Goal: Task Accomplishment & Management: Use online tool/utility

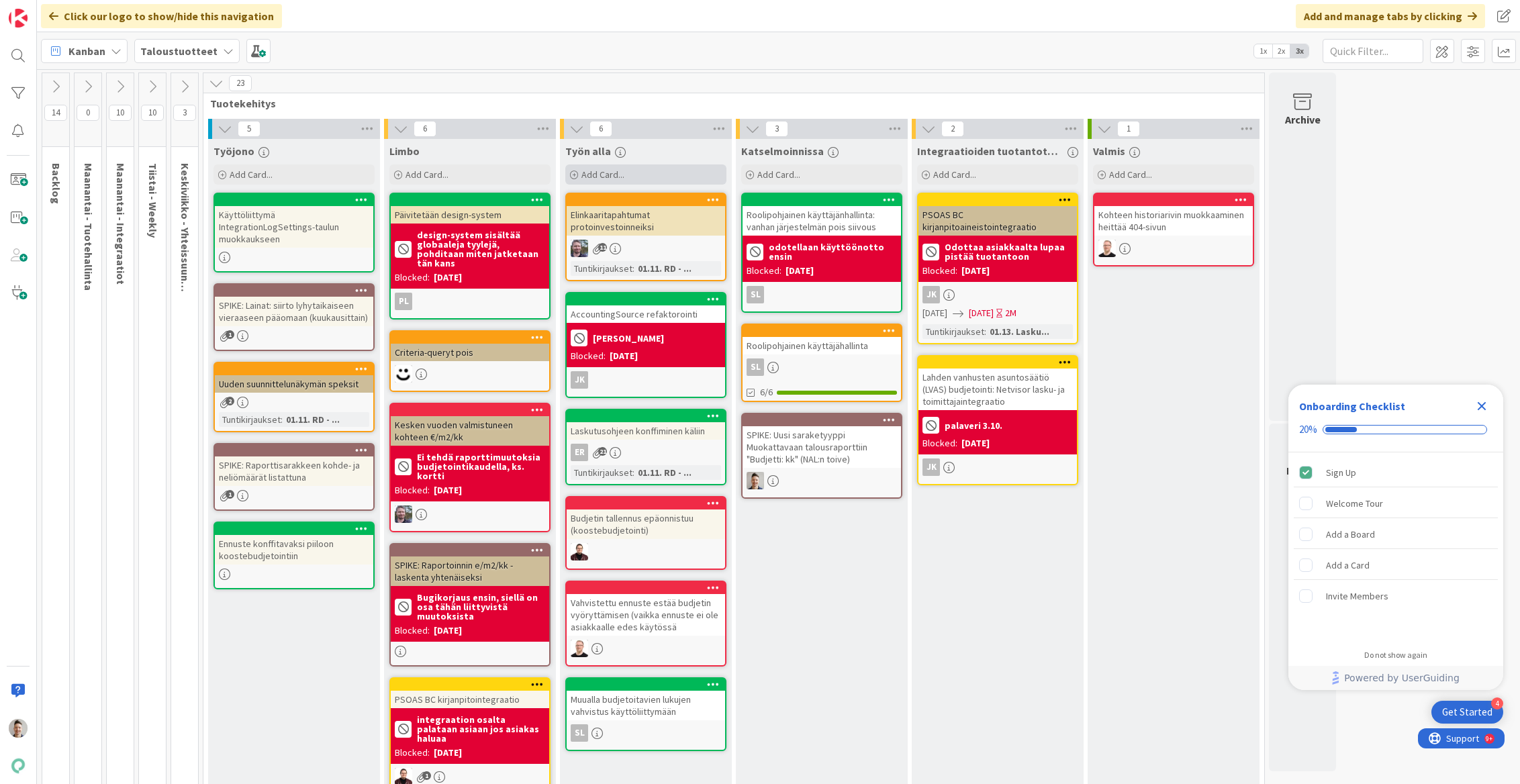
click at [666, 176] on div "Add Card..." at bounding box center [645, 175] width 161 height 20
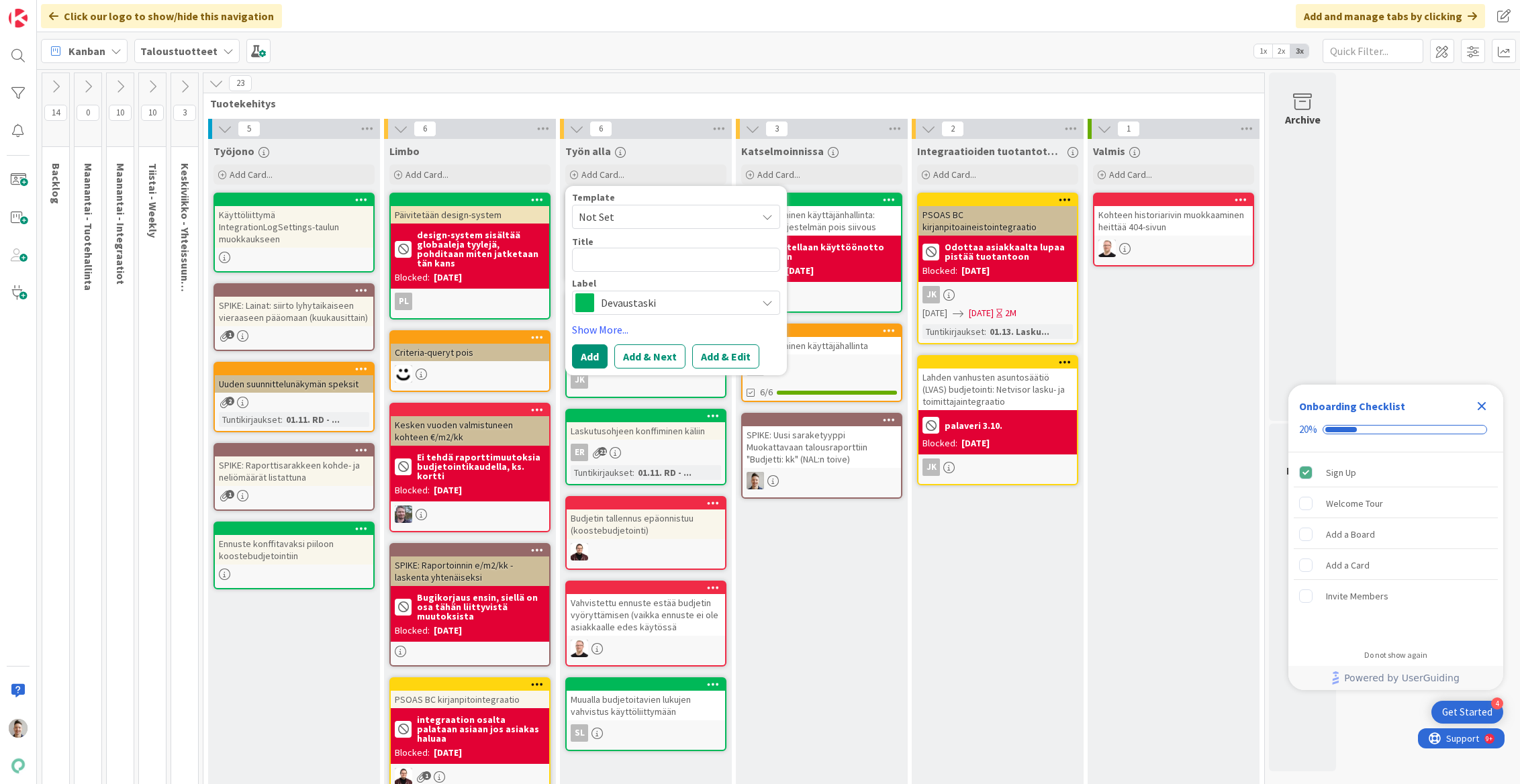
click at [684, 294] on span "Devaustaski" at bounding box center [675, 303] width 149 height 19
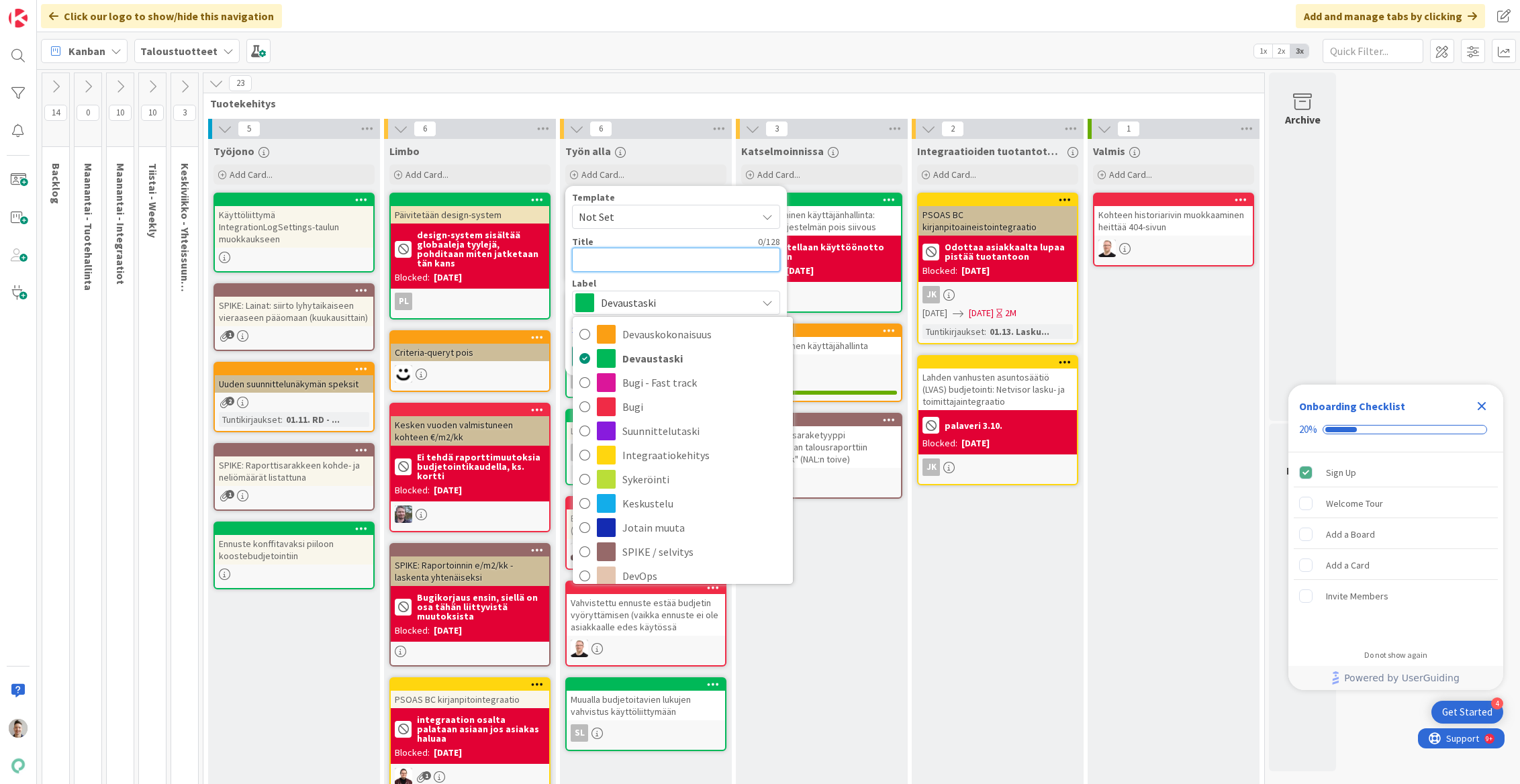
click at [686, 263] on textarea at bounding box center [676, 260] width 208 height 24
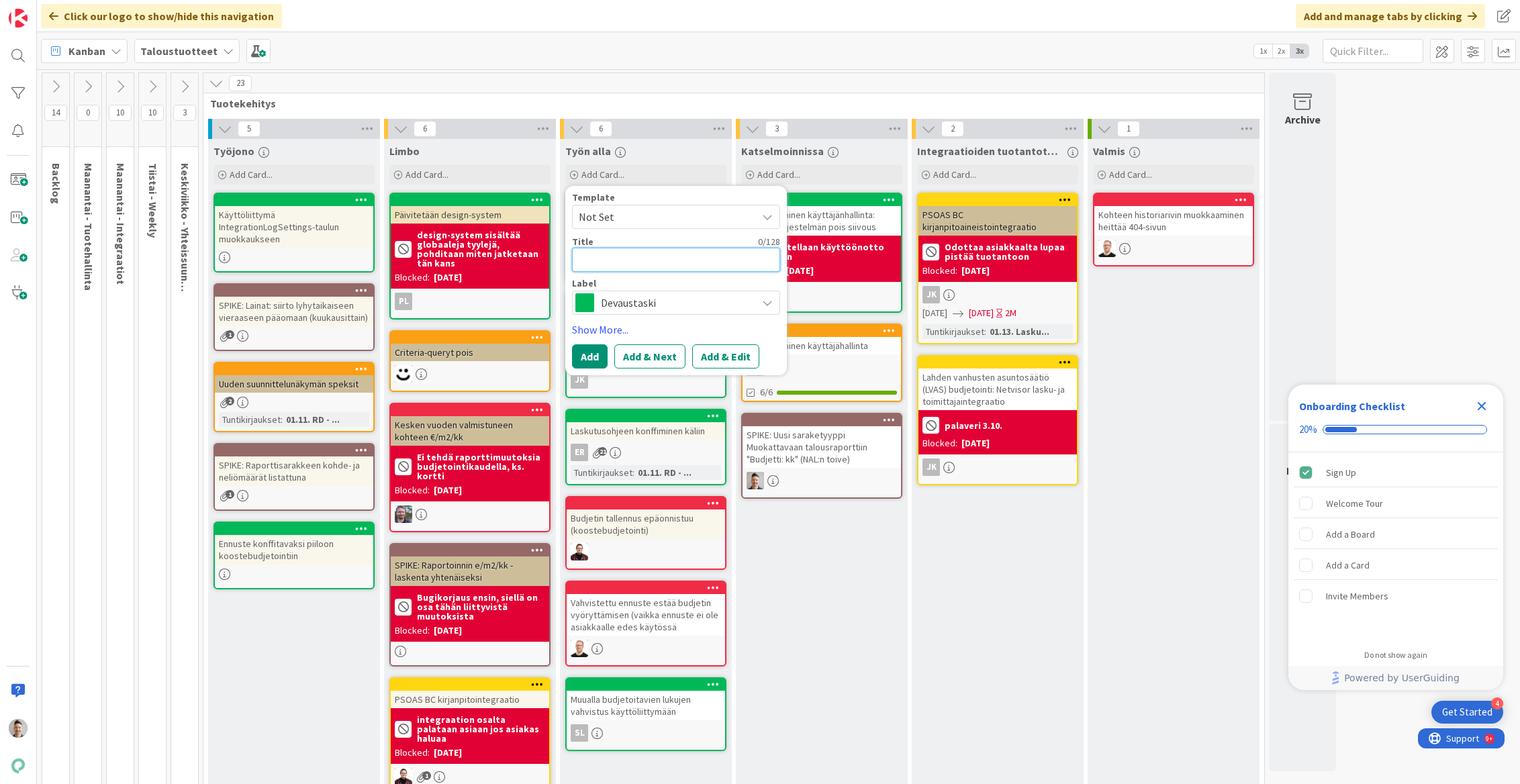
type textarea "x"
type textarea "M"
type textarea "x"
type textarea "Me"
type textarea "x"
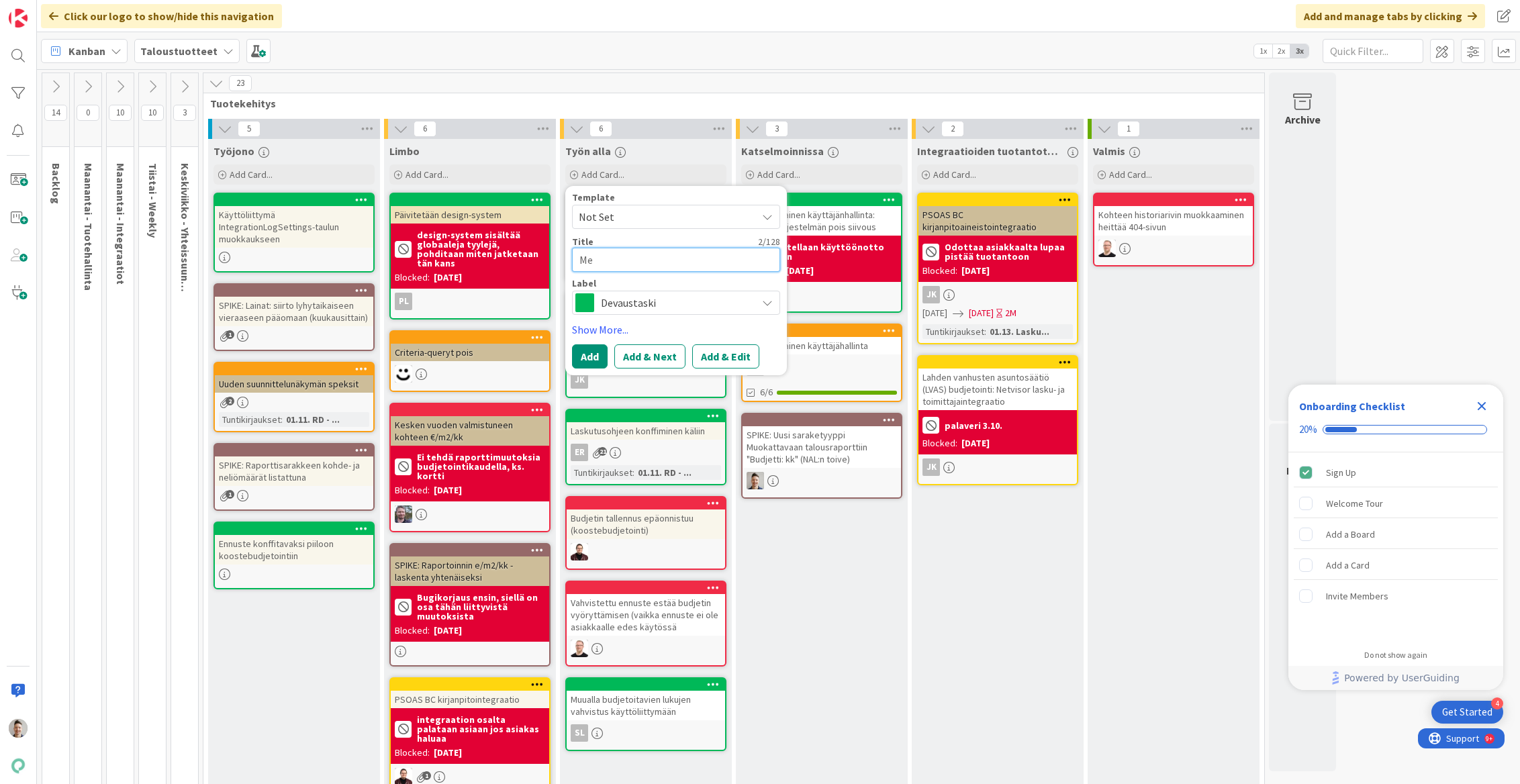
type textarea "Mes"
type textarea "x"
type textarea "Mest"
type textarea "x"
type textarea "Mesta"
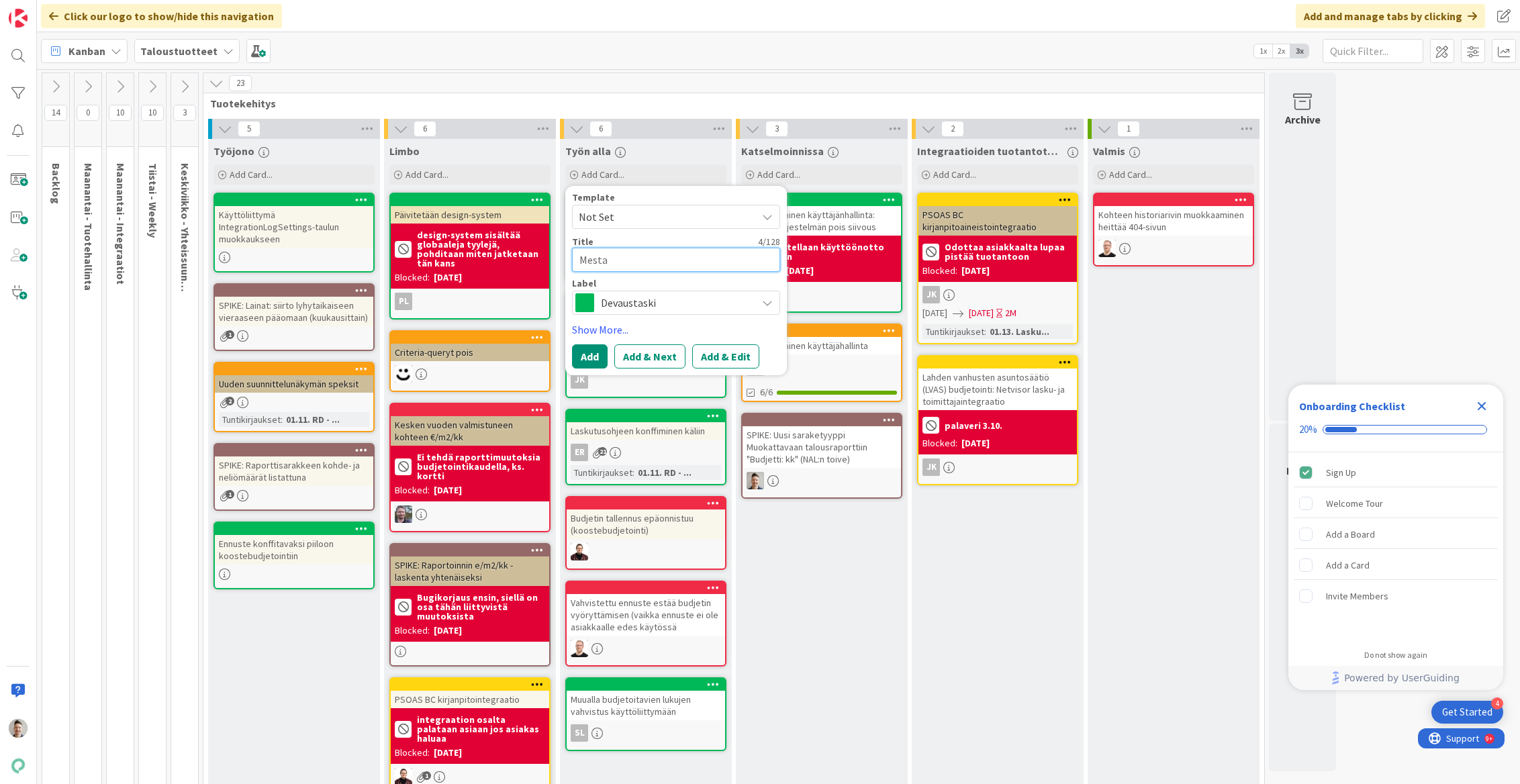
type textarea "x"
type textarea "Mestar"
type textarea "x"
type textarea "Mestari"
type textarea "x"
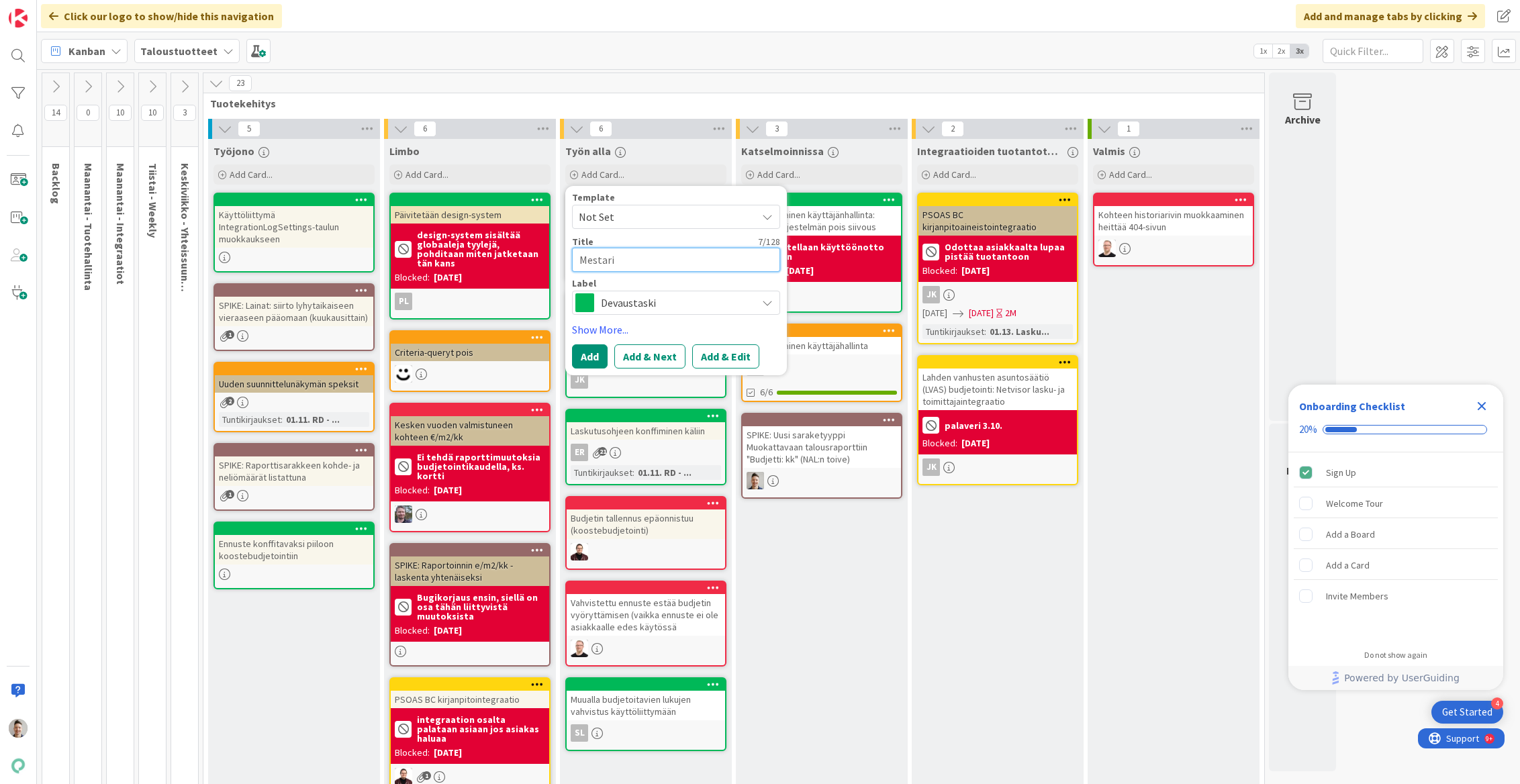
type textarea "Mestarit"
type textarea "x"
type textarea "Mestarito"
type textarea "x"
type textarea "Mestaritoi"
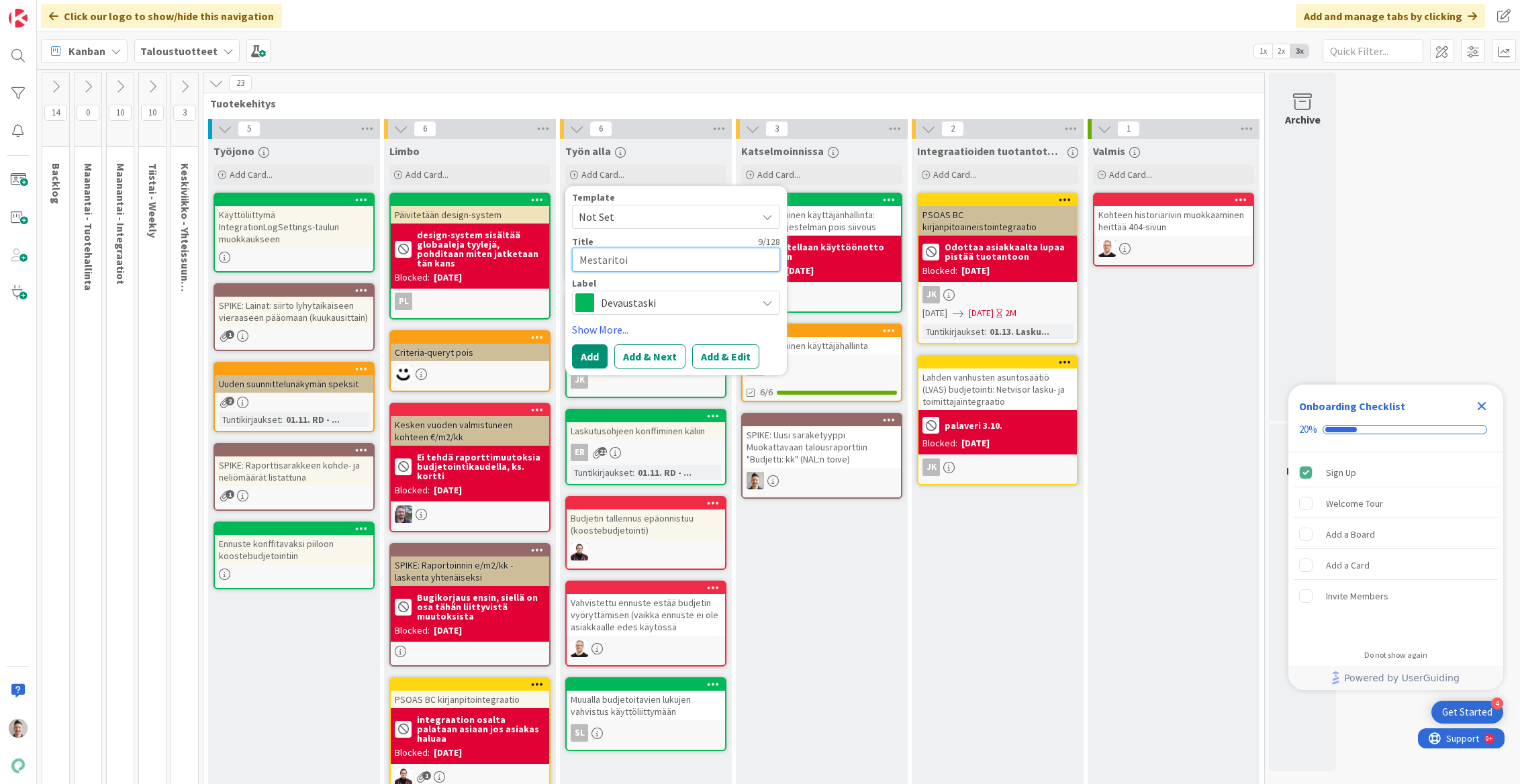
type textarea "x"
type textarea "Mestaritoim"
type textarea "x"
type textarea "Mestaritoimi"
type textarea "x"
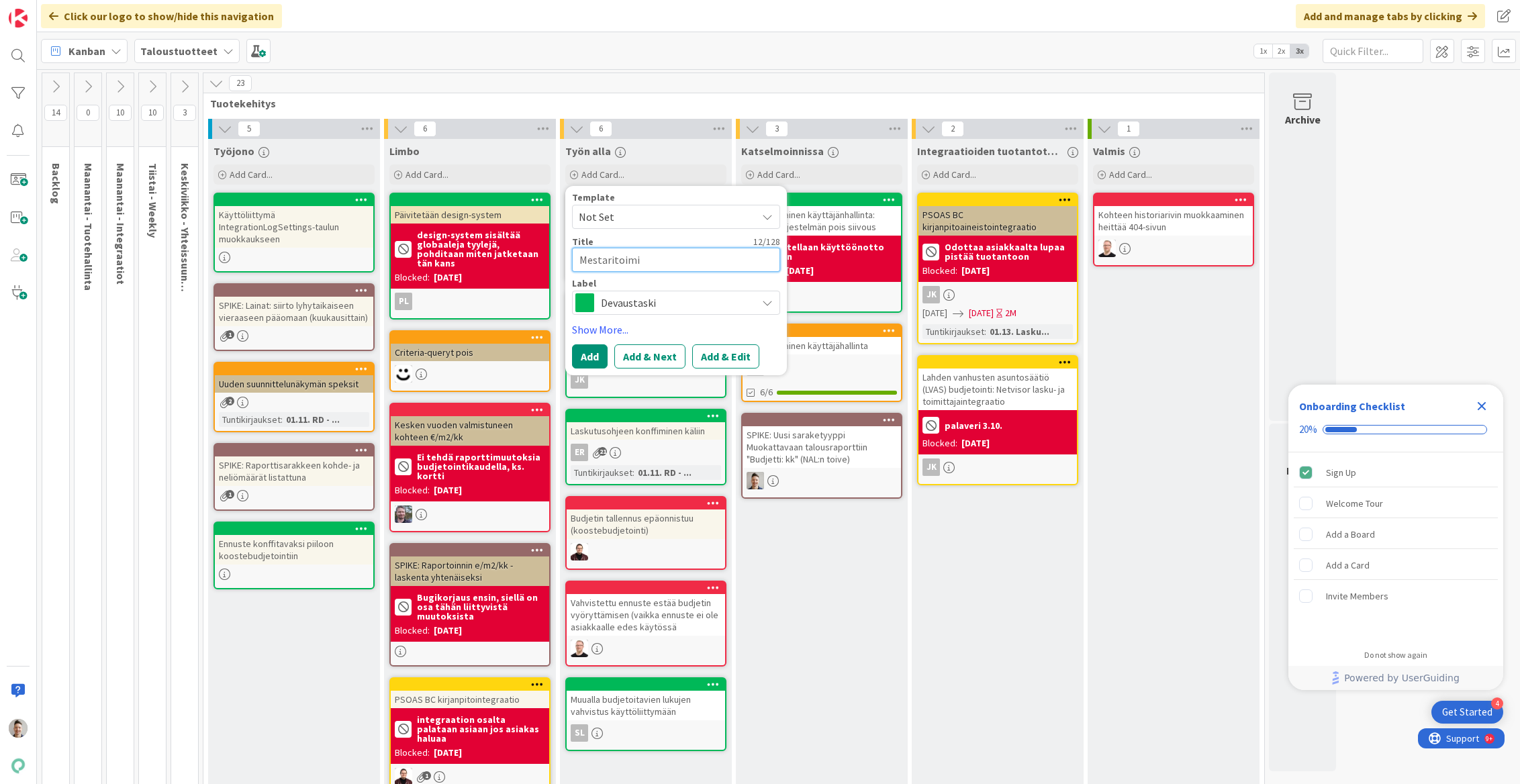
type textarea "Mestaritoimin"
type textarea "x"
type textarea "Mestaritoiminn"
type textarea "x"
type textarea "Mestaritoiminna"
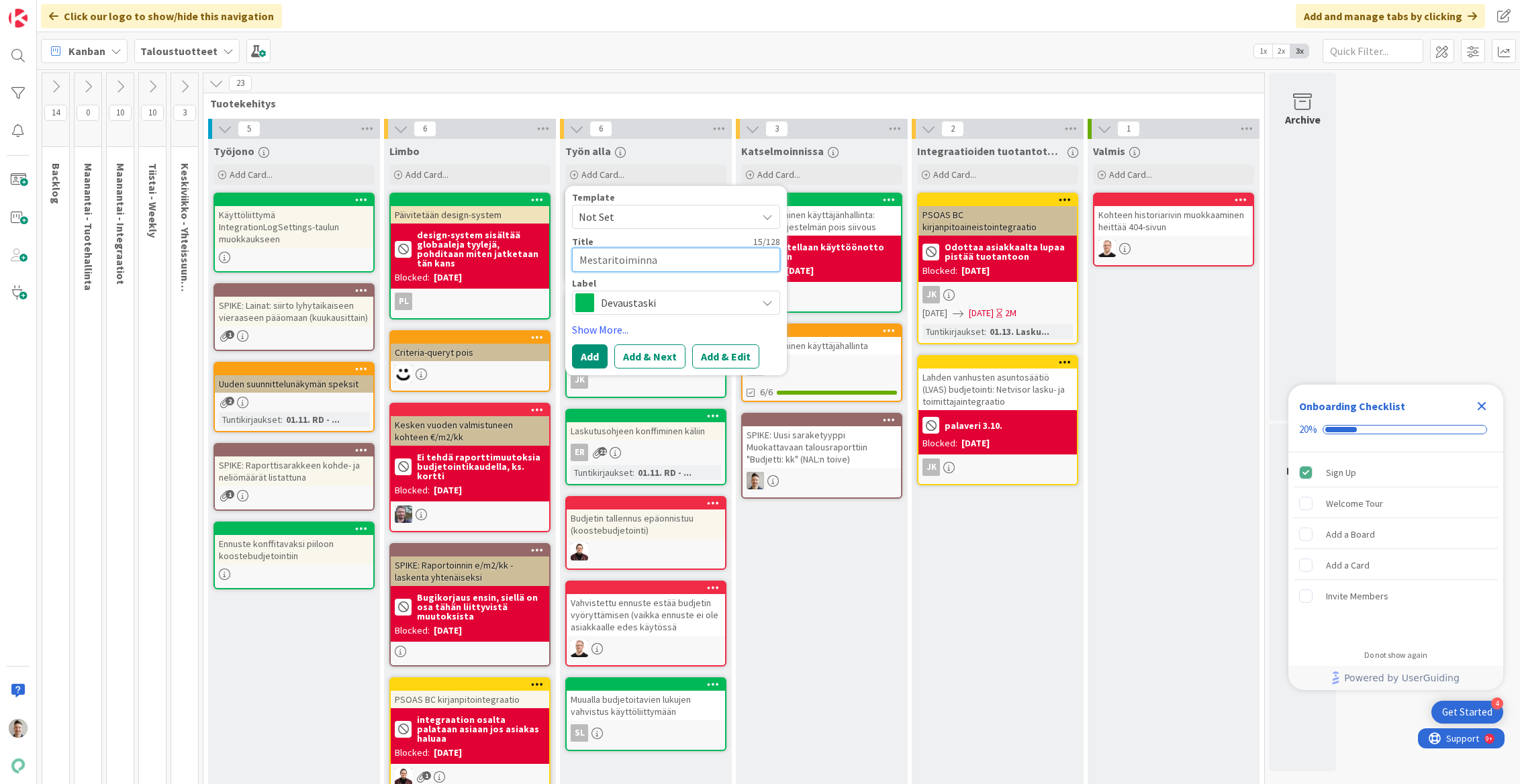
type textarea "x"
type textarea "Mestaritoiminnan"
type textarea "x"
type textarea "Mestaritoiminnan j"
type textarea "x"
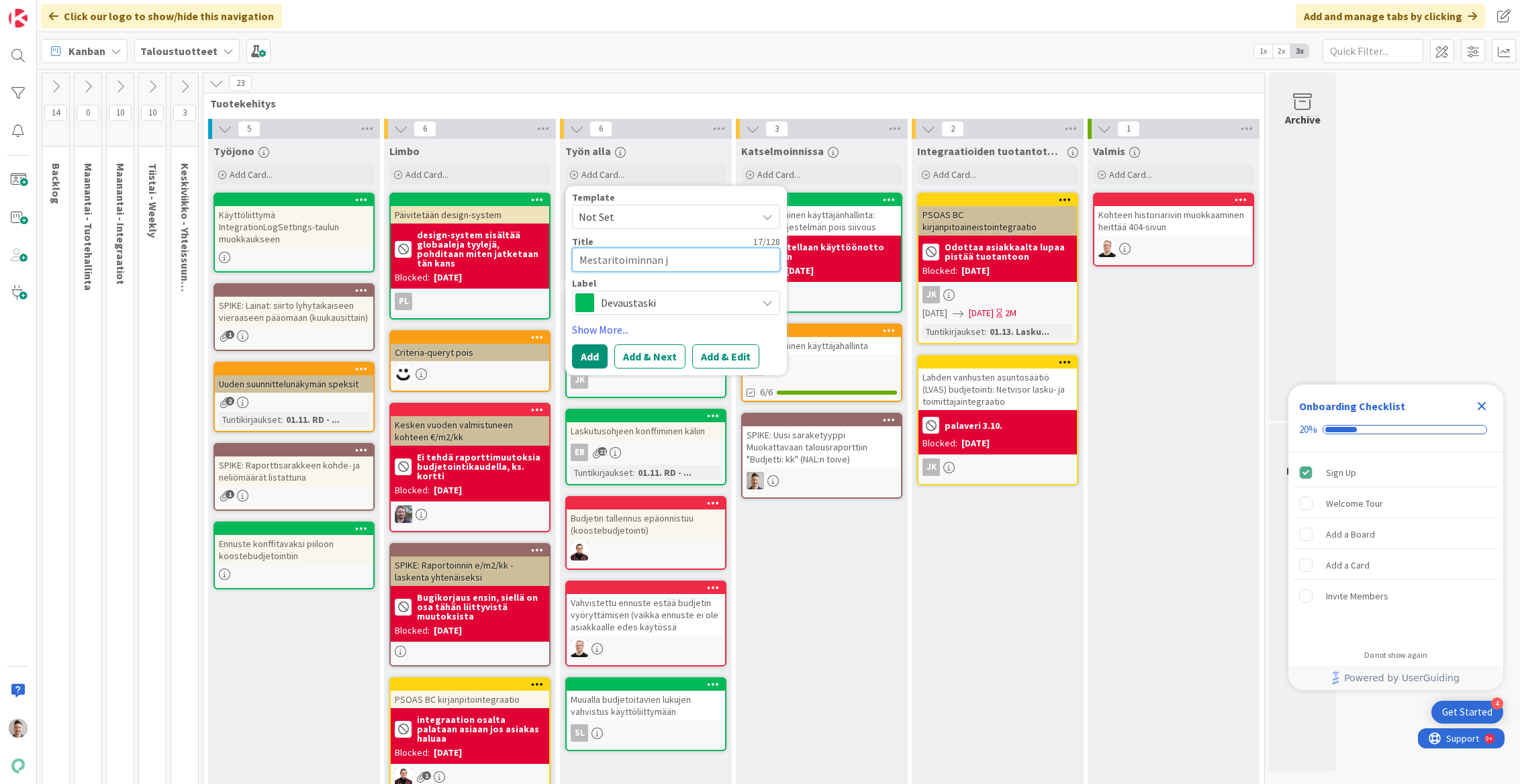
type textarea "Mestaritoiminnan ja"
type textarea "x"
type textarea "Mestaritoiminnan ja"
type textarea "x"
type textarea "Mestaritoiminnan ja K"
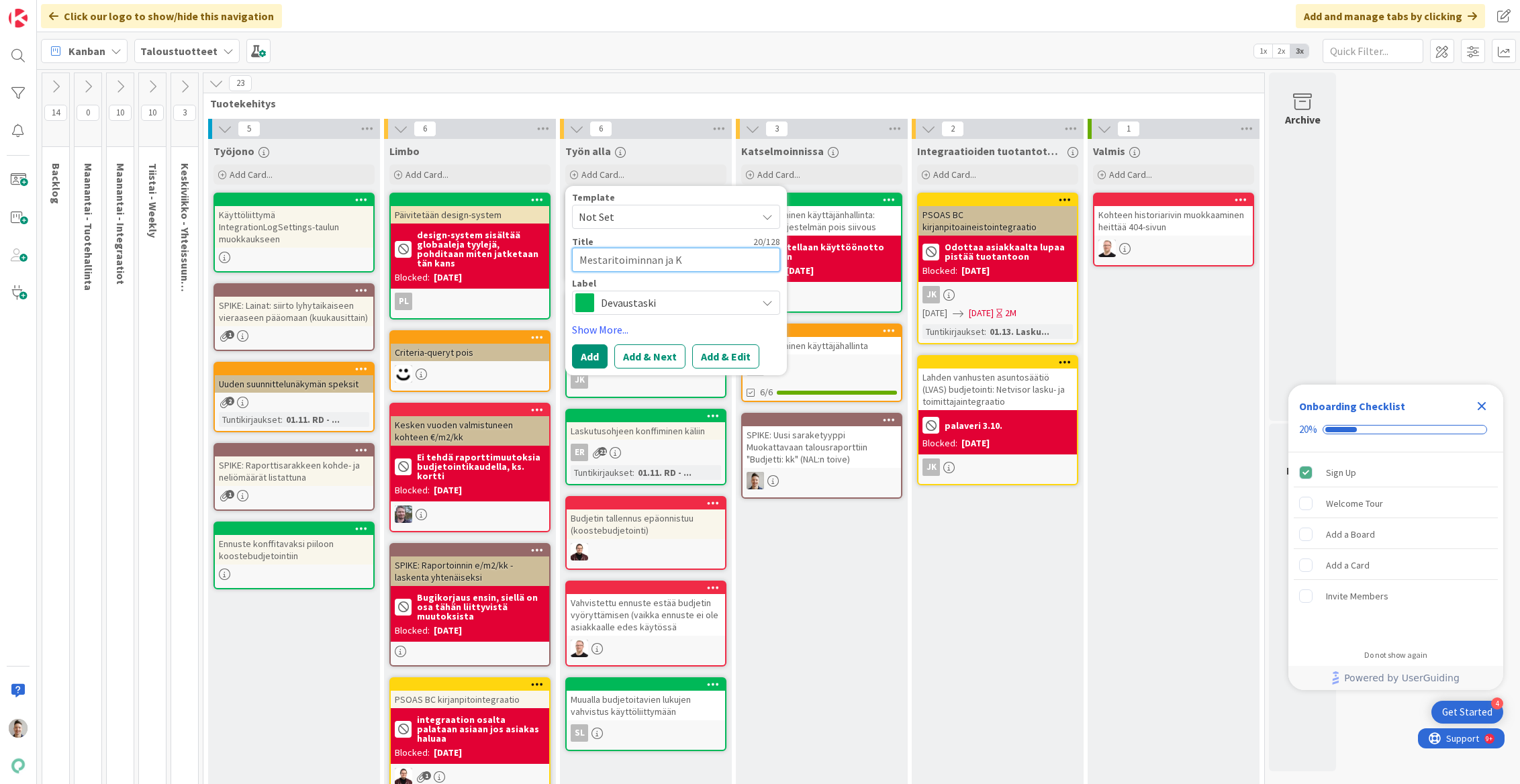
type textarea "x"
type textarea "Mestaritoiminnan ja Ka"
type textarea "x"
type textarea "Mestaritoiminnan ja Kas"
type textarea "x"
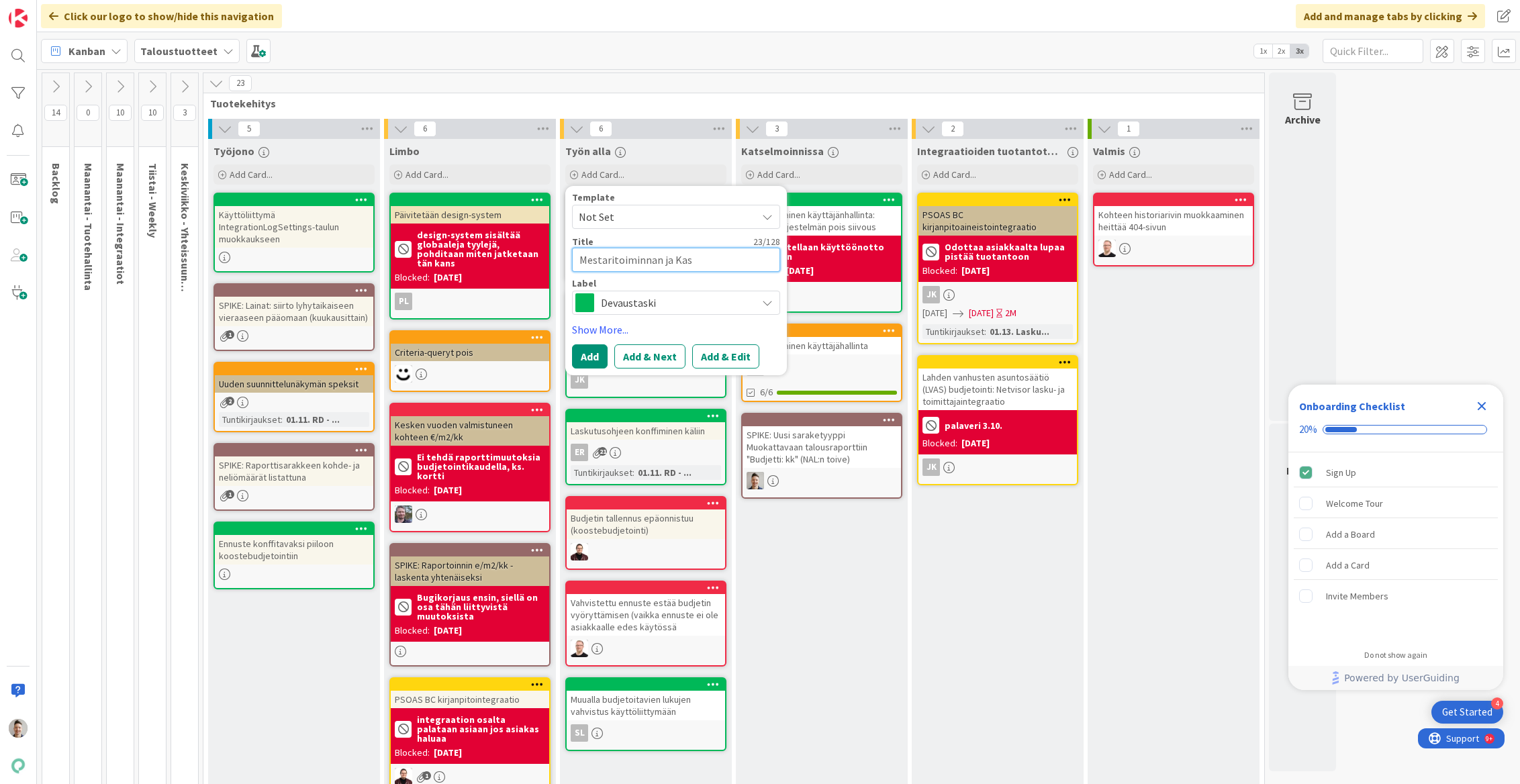
type textarea "Mestaritoiminnan ja Kass"
type textarea "x"
type textarea "Mestaritoiminnan ja Kassi"
type textarea "x"
type textarea "Mestaritoiminnan ja Kassip"
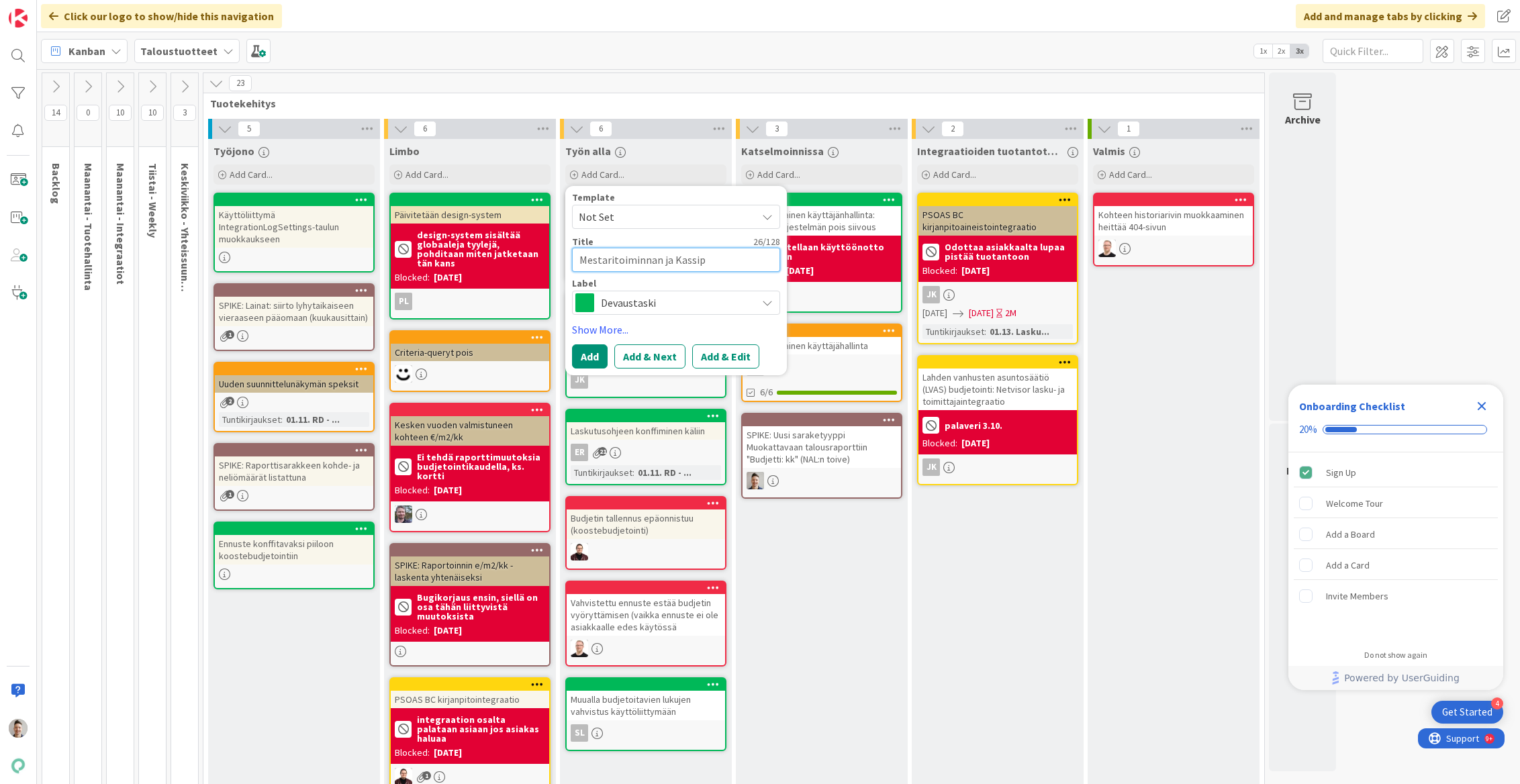
type textarea "x"
type textarea "Mestaritoiminnan ja Kassipe"
type textarea "x"
type textarea "Mestaritoiminnan ja Kassip"
type textarea "x"
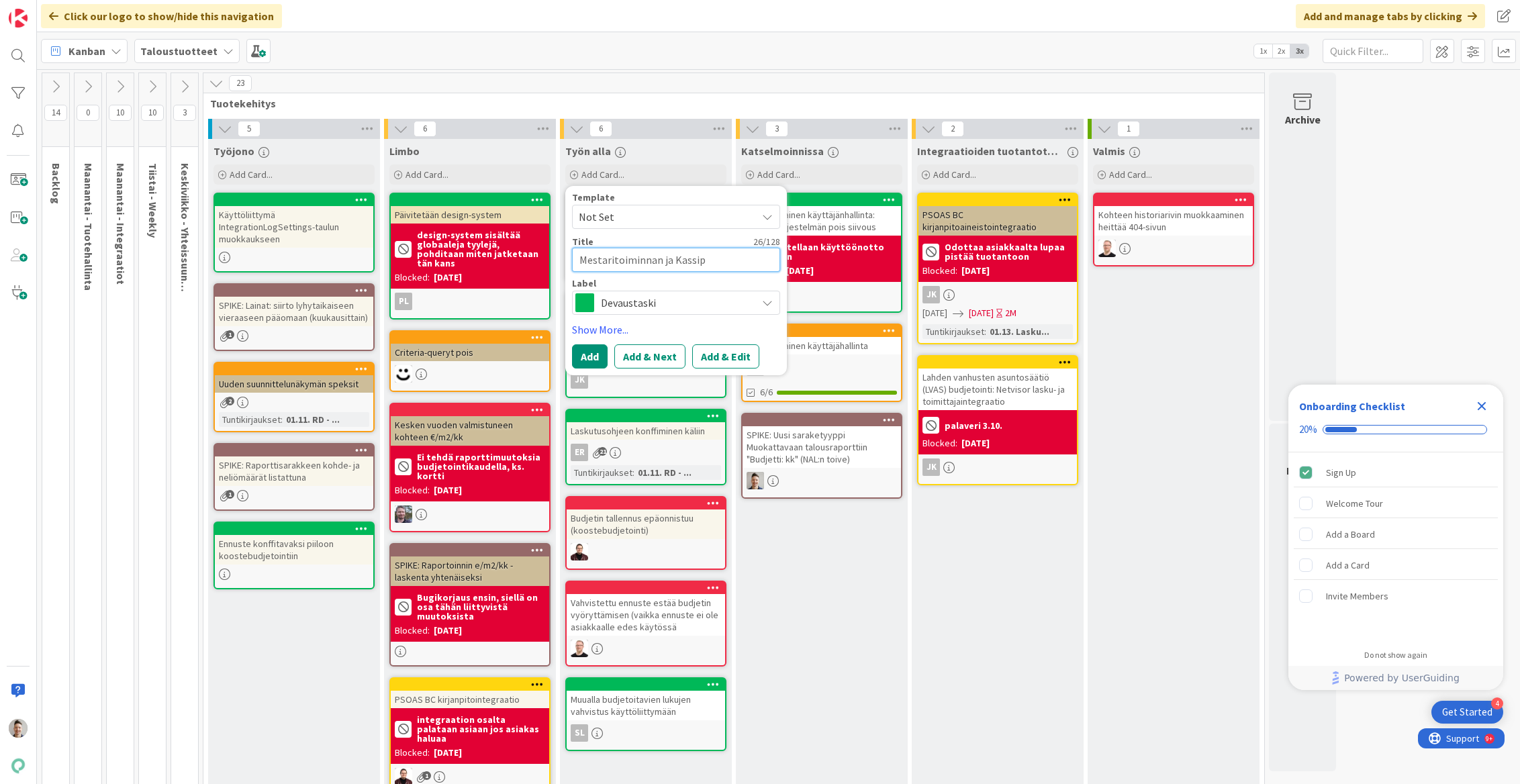
type textarea "Mestaritoiminnan ja Kassi"
type textarea "x"
type textarea "Mestaritoiminnan ja [PERSON_NAME]"
type textarea "x"
type textarea "Mestaritoiminnan ja Kassiop"
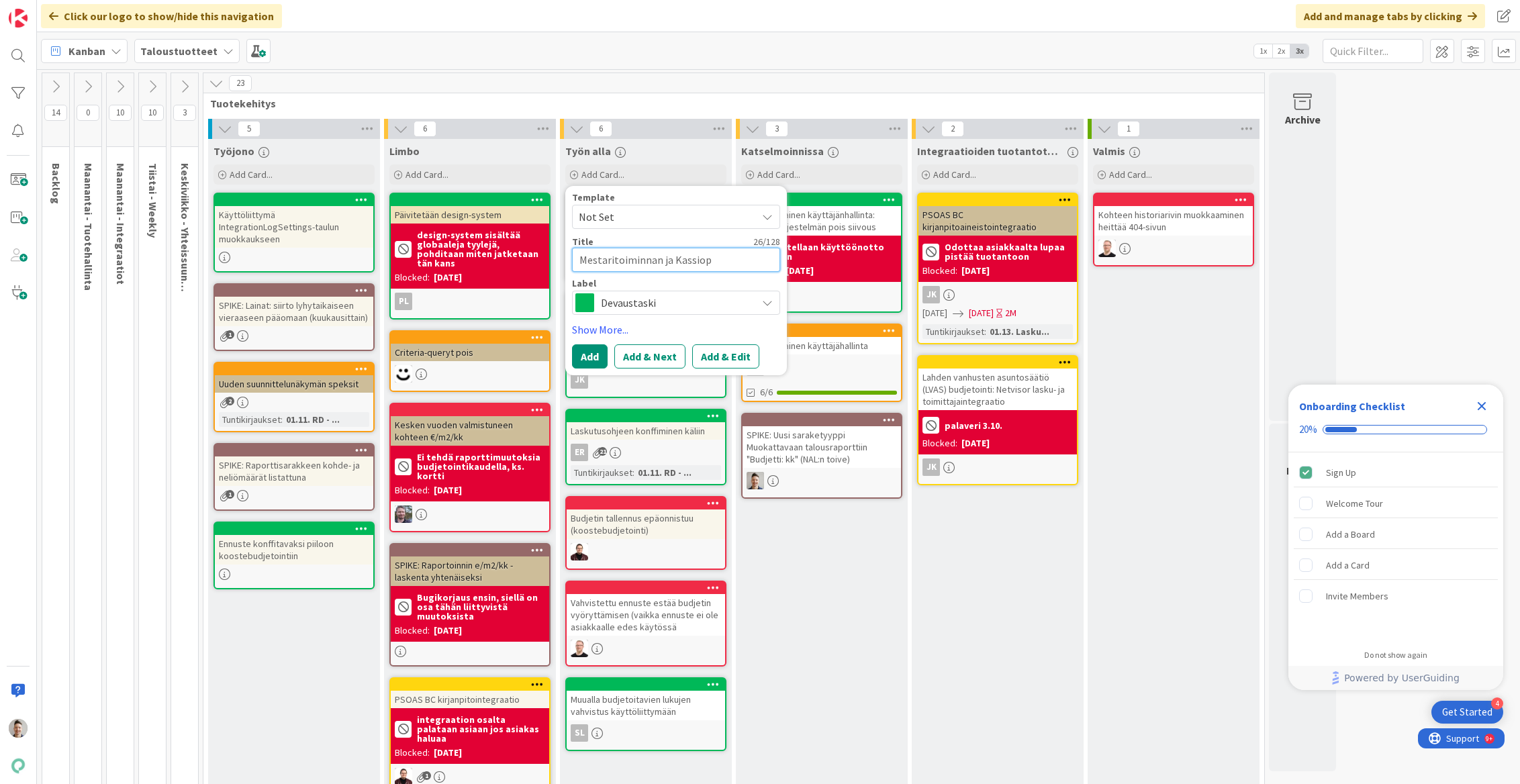
type textarea "x"
type textarea "Mestaritoiminnan ja Kassiope"
type textarea "x"
type textarea "Mestaritoiminnan ja Kassiopei"
type textarea "x"
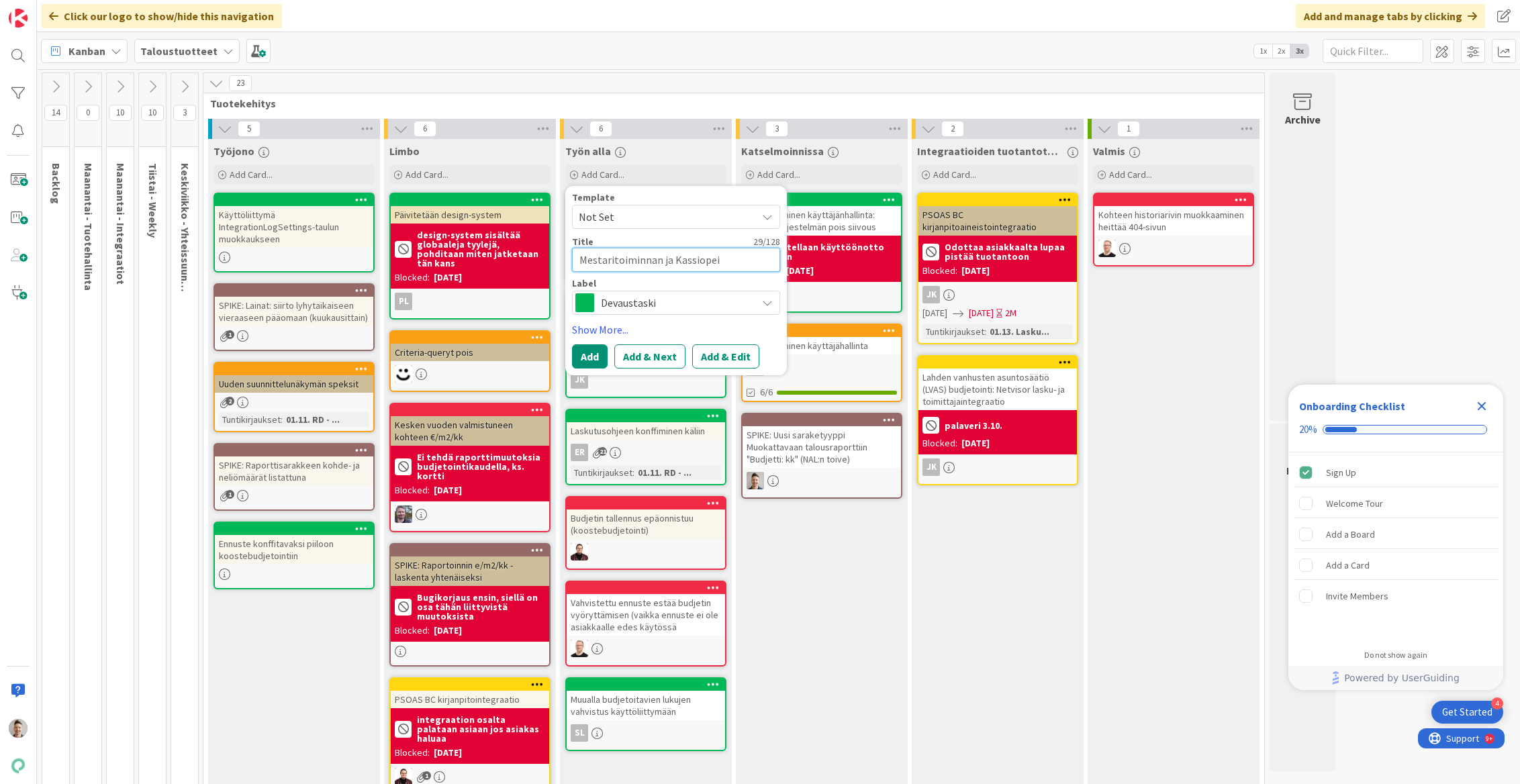
type textarea "Mestaritoiminnan ja Kassiopeij"
type textarea "x"
type textarea "Mestaritoiminnan ja Kassiopeija"
type textarea "x"
type textarea "Mestaritoiminnan ja Kassiopeijan"
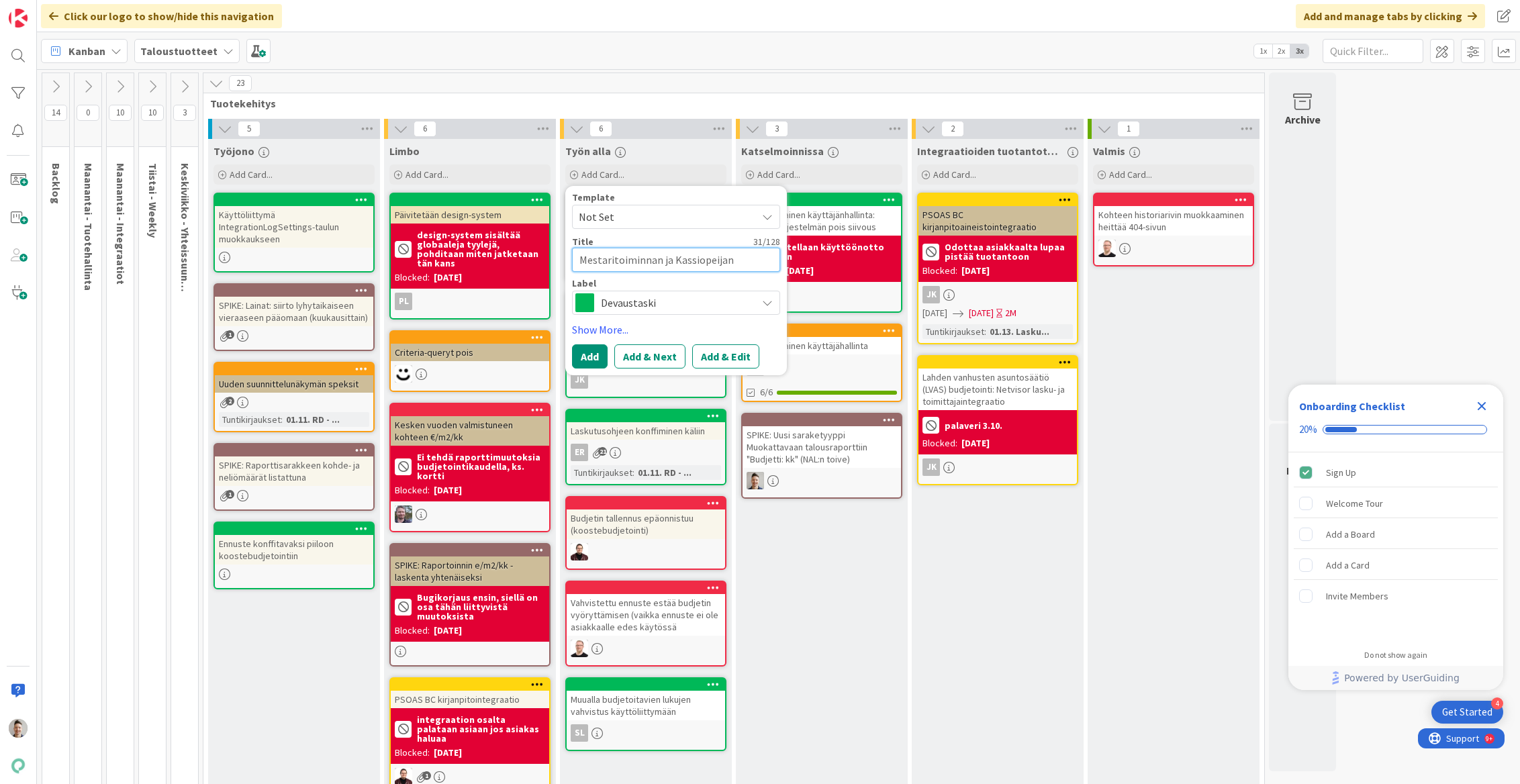
type textarea "x"
type textarea "Mestaritoiminnan ja Kassiopeijan"
type textarea "x"
type textarea "Mestaritoiminnan ja Kassiopeijan"
type textarea "x"
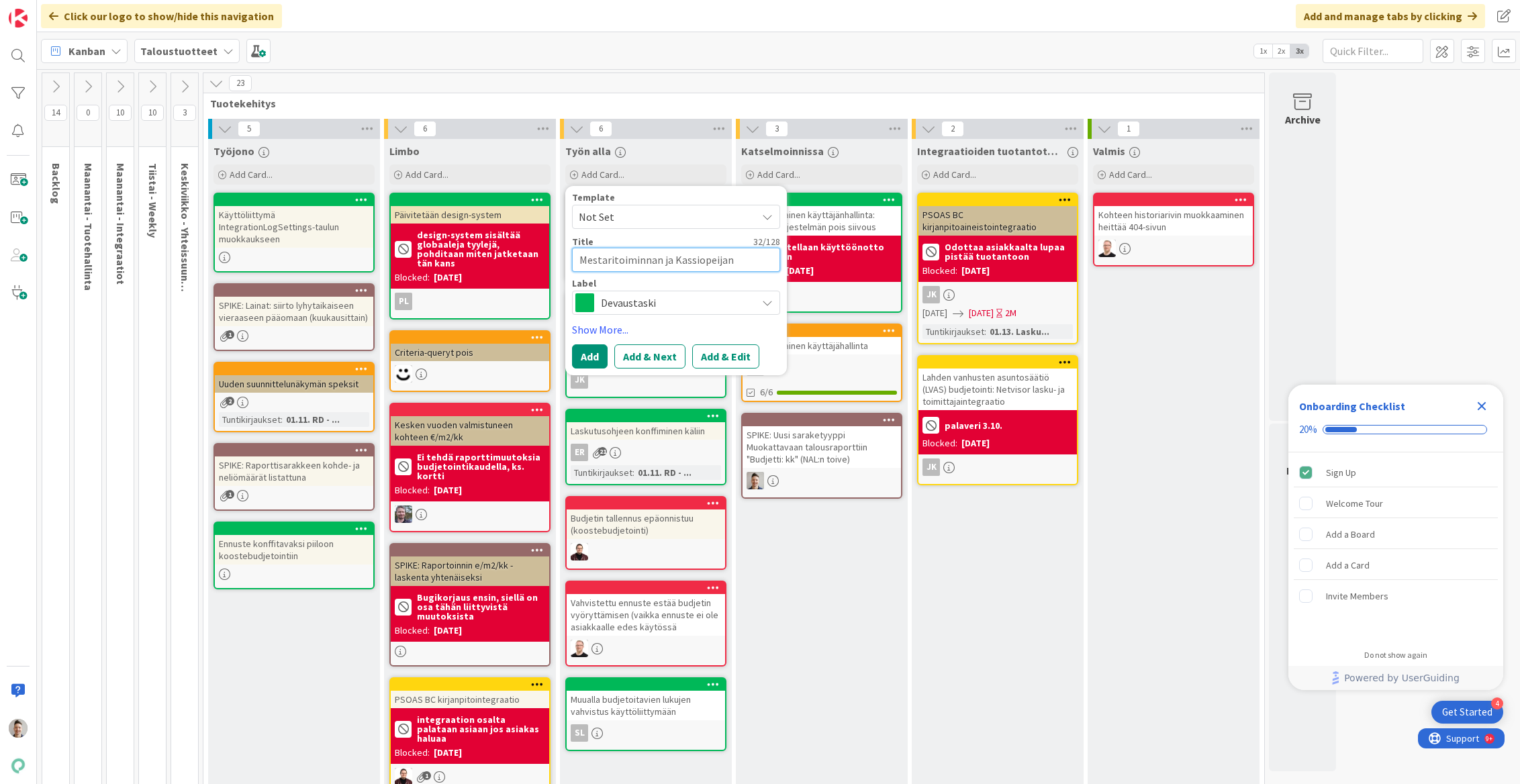
type textarea "Mestaritoiminnan ja Kassiopeija"
type textarea "x"
type textarea "Mestaritoiminnan ja Kassiopeij"
type textarea "x"
type textarea "Mestaritoiminnan ja Kassiopei"
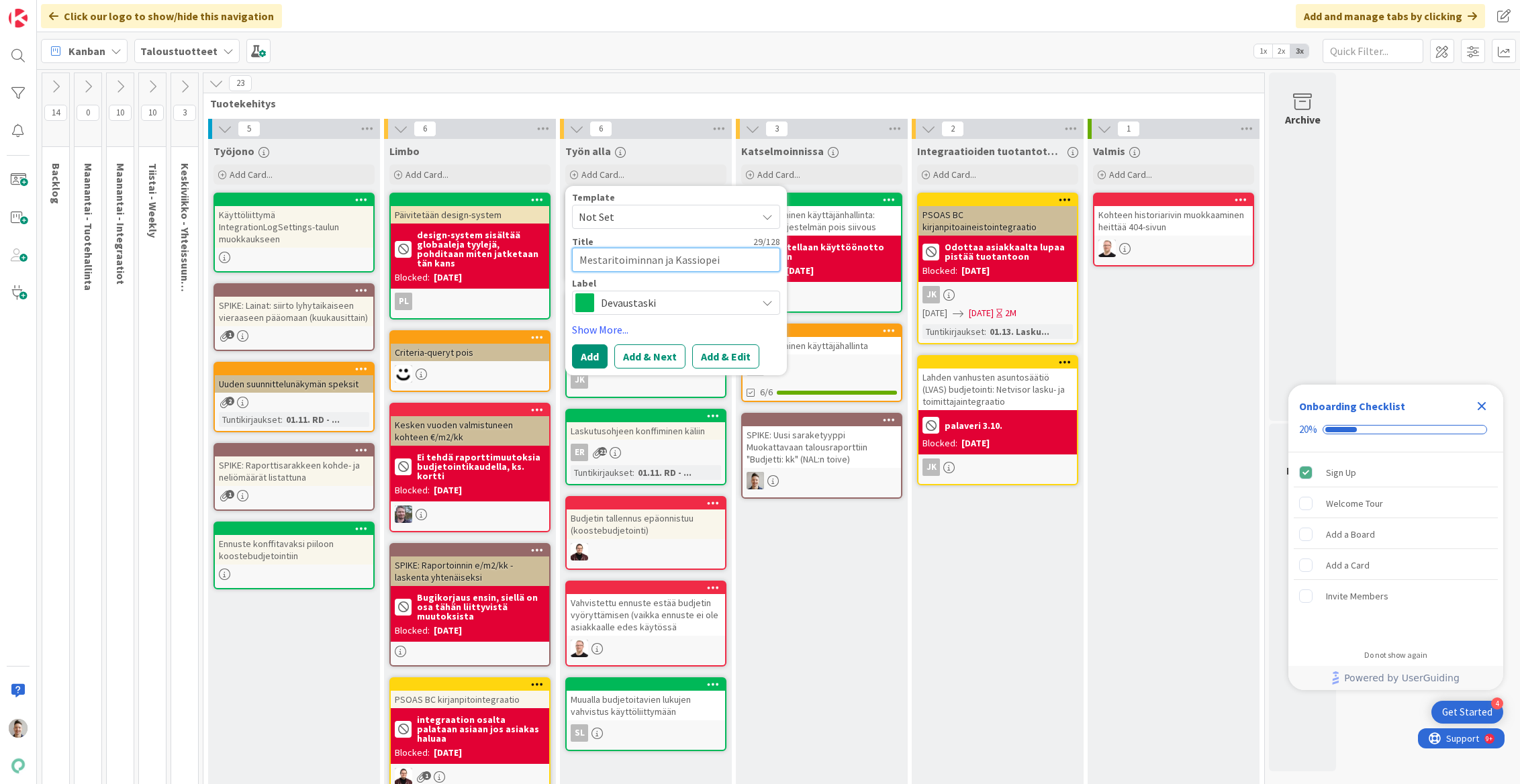
type textarea "x"
type textarea "Mestaritoiminnan ja Kassiopeia"
type textarea "x"
type textarea "Mestaritoiminnan ja Kassiopeian"
type textarea "x"
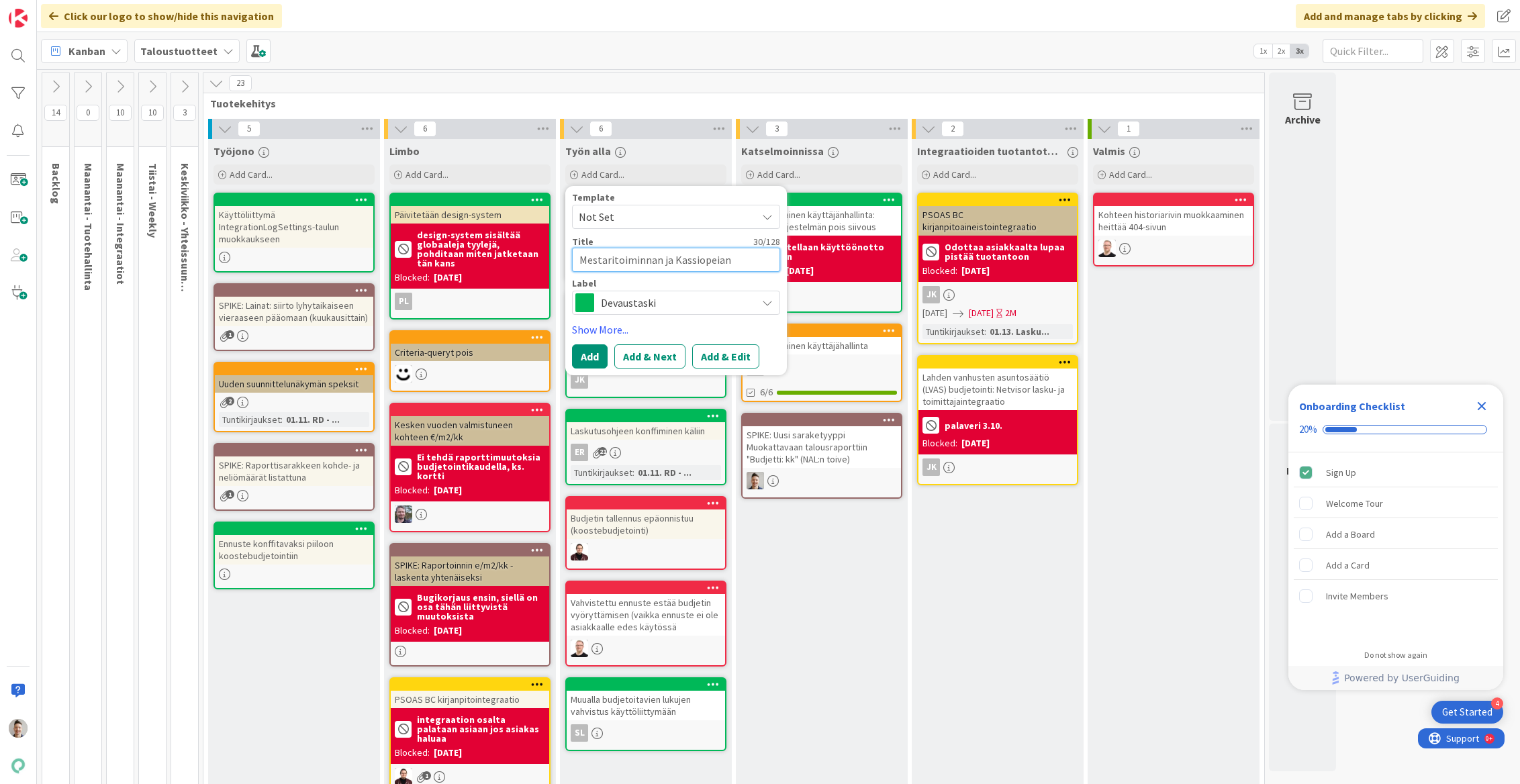
type textarea "Mestaritoiminnan ja Kassiopeian"
type textarea "x"
type textarea "Mestaritoiminnan ja Kassiopeian m"
type textarea "x"
type textarea "Mestaritoiminnan ja Kassiopeian muo"
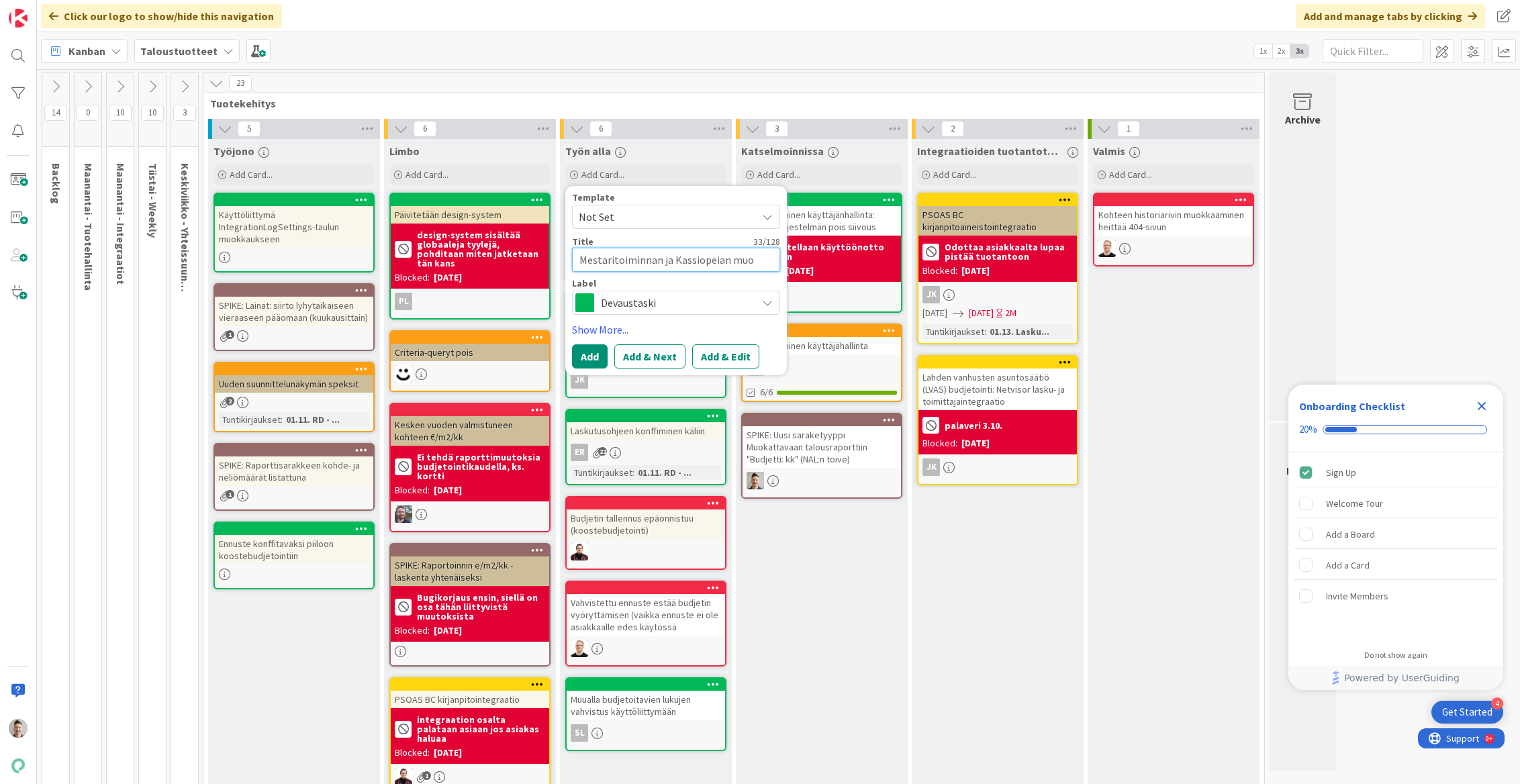
type textarea "x"
type textarea "Mestaritoiminnan ja Kassiopeian muok"
type textarea "x"
type textarea "Mestaritoiminnan ja Kassiopeian muoka"
type textarea "x"
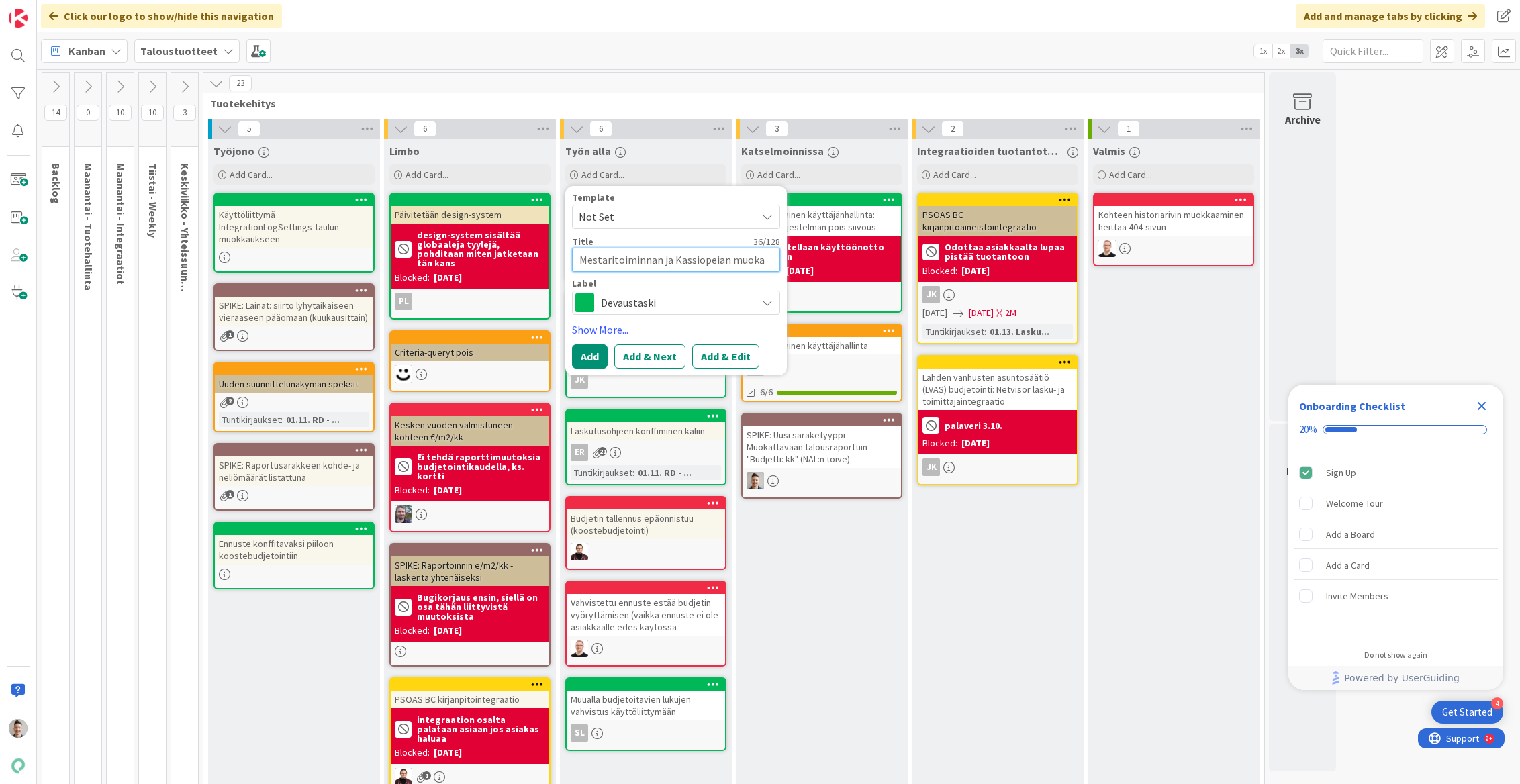
type textarea "Mestaritoiminnan ja Kassiopeian muokat"
type textarea "x"
type textarea "Mestaritoiminnan ja Kassiopeian muokatt"
type textarea "x"
type textarea "Mestaritoiminnan ja Kassiopeian muokatta"
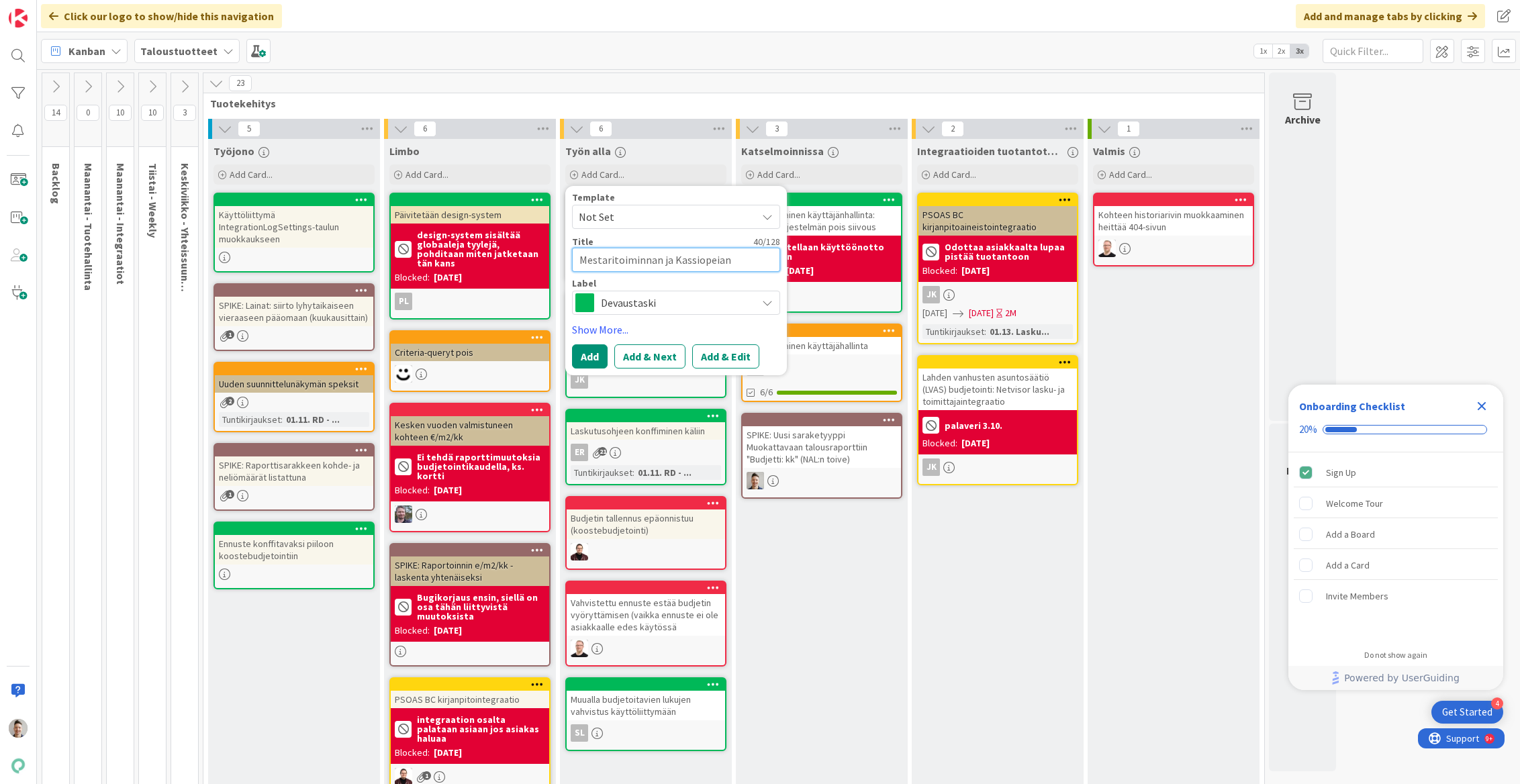
type textarea "x"
type textarea "Mestaritoiminnan ja Kassiopeian muokattav"
type textarea "x"
type textarea "Mestaritoiminnan ja Kassiopeian muokattava"
type textarea "x"
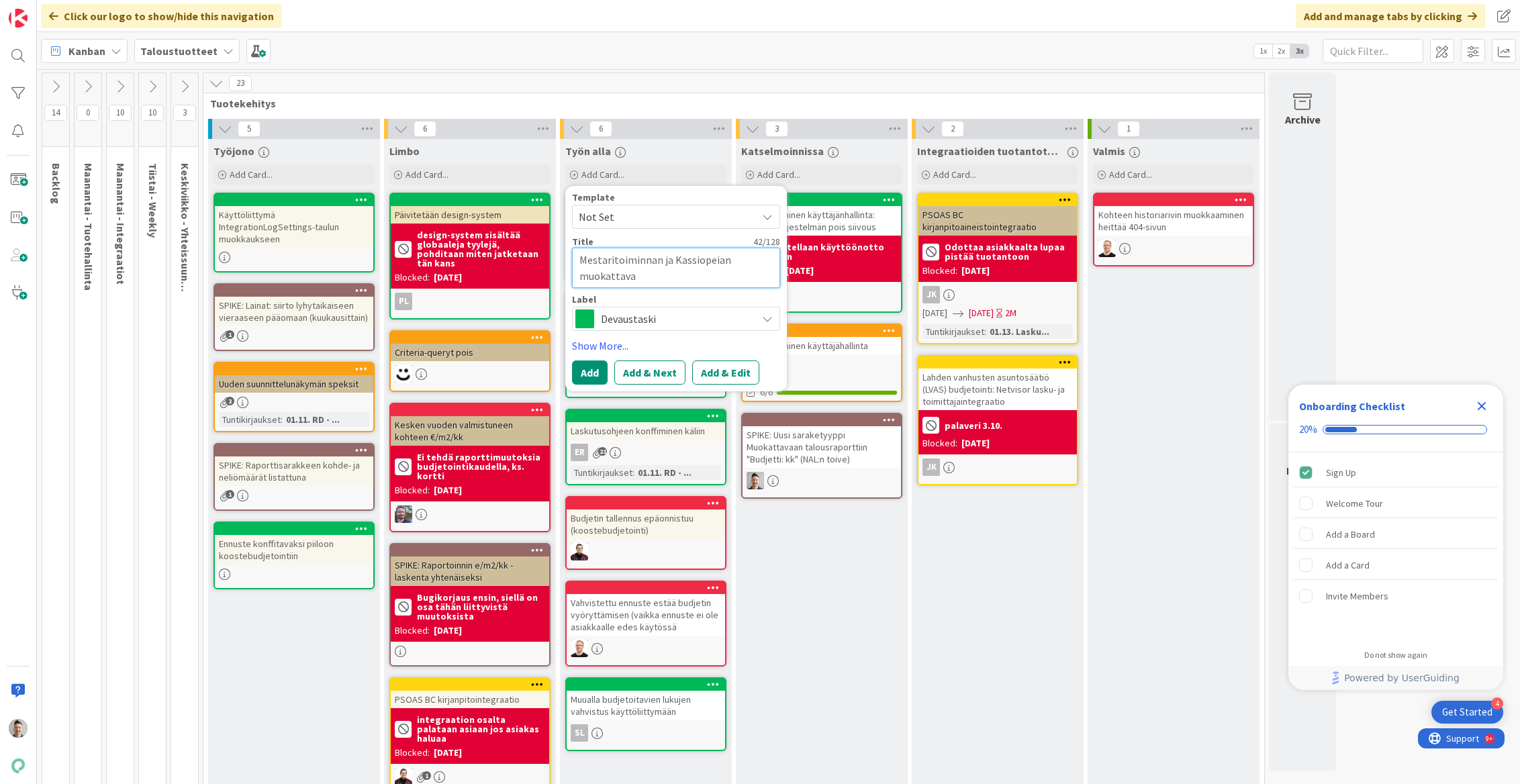
type textarea "Mestaritoiminnan ja Kassiopeian muokattavat"
type textarea "x"
type textarea "Mestaritoiminnan ja Kassiopeian muokattavat"
type textarea "x"
type textarea "Mestaritoiminnan ja Kassiopeian muokattavat t"
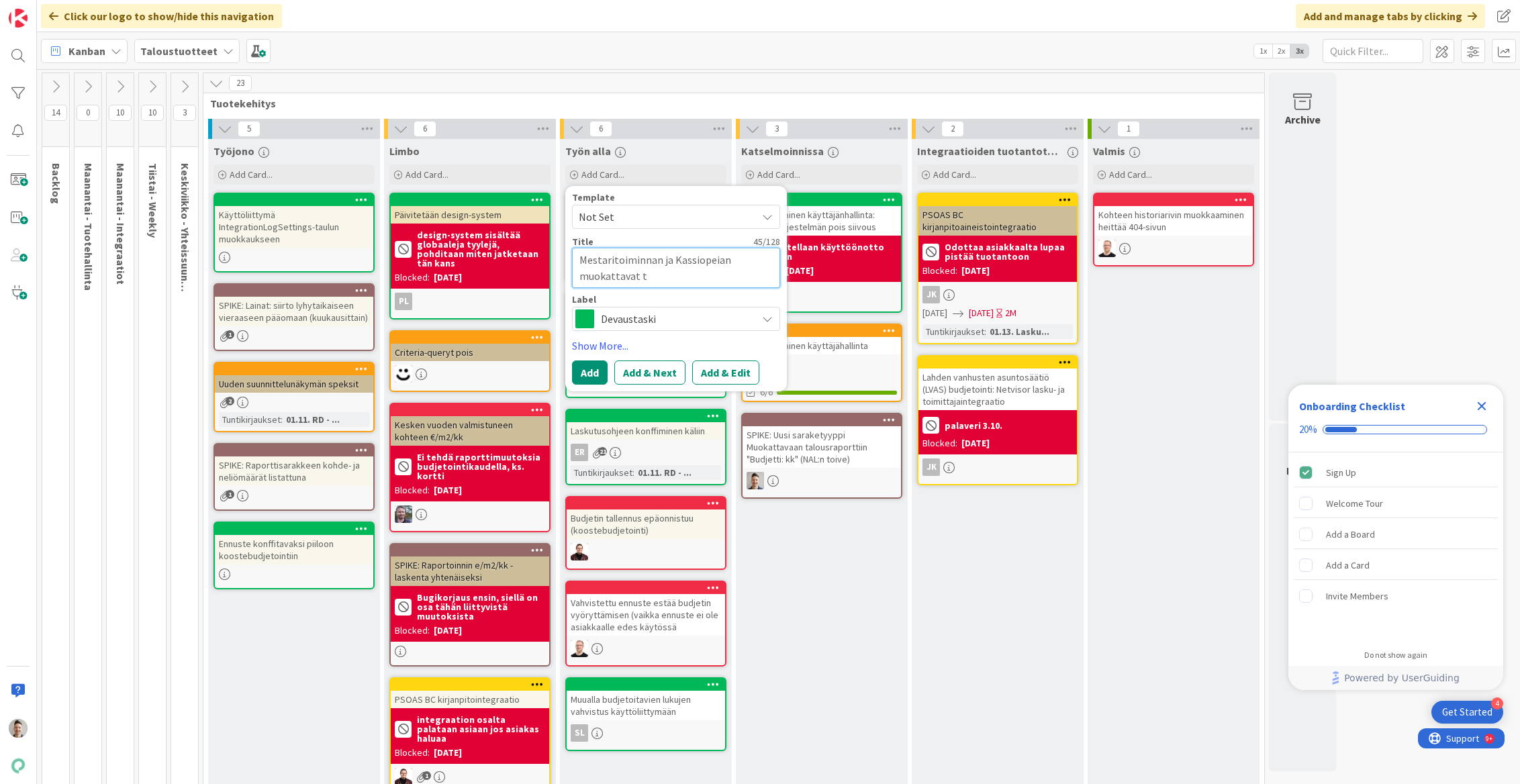
type textarea "x"
type textarea "Mestaritoiminnan ja Kassiopeian muokattavat tl"
type textarea "x"
type textarea "Mestaritoiminnan ja Kassiopeian muokattavat t"
type textarea "x"
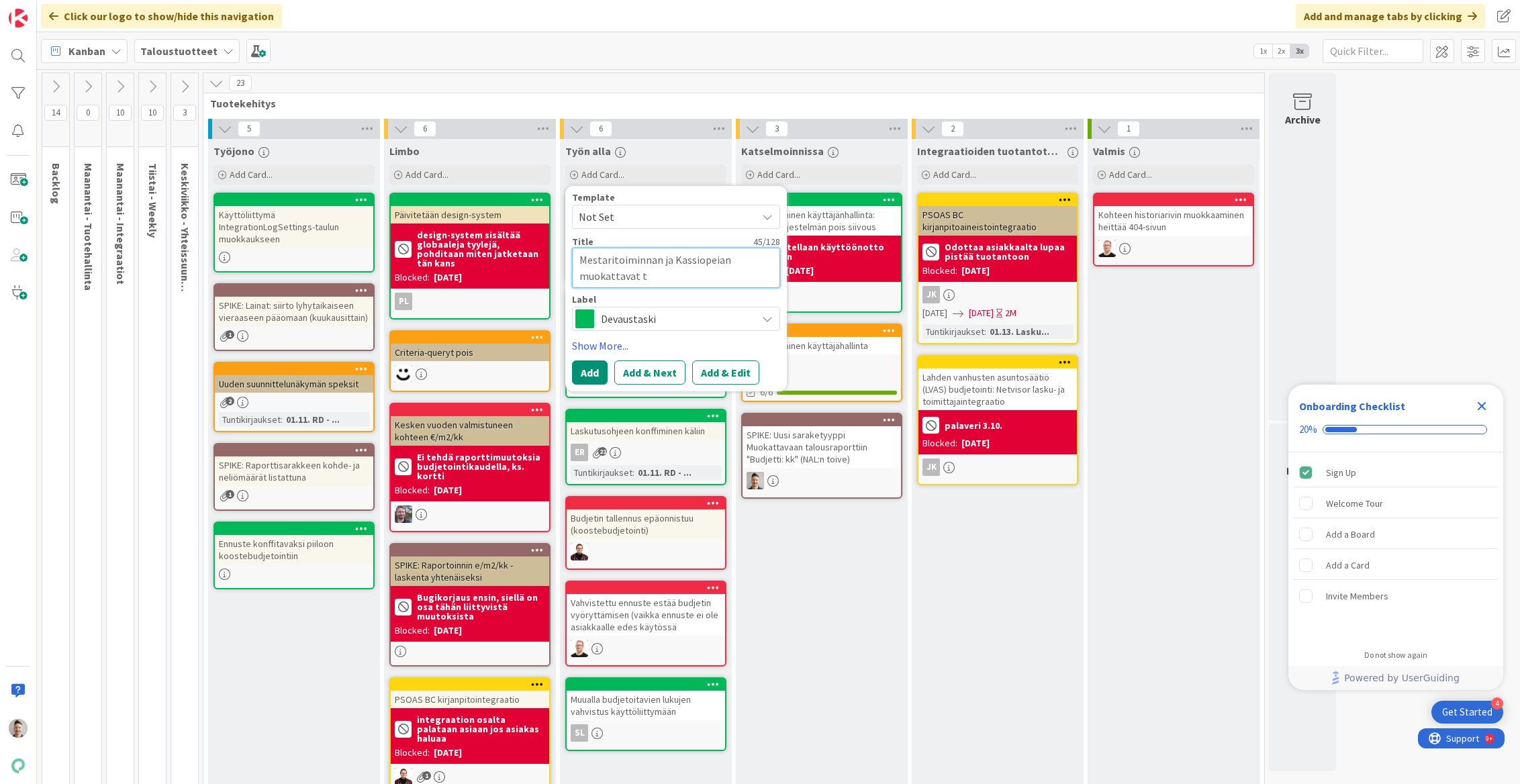
type textarea "Mestaritoiminnan ja Kassiopeian muokattavat ta"
type textarea "x"
type textarea "Mestaritoiminnan ja Kassiopeian muokattavat tal"
type textarea "x"
type textarea "Mestaritoiminnan ja Kassiopeian muokattavat talo"
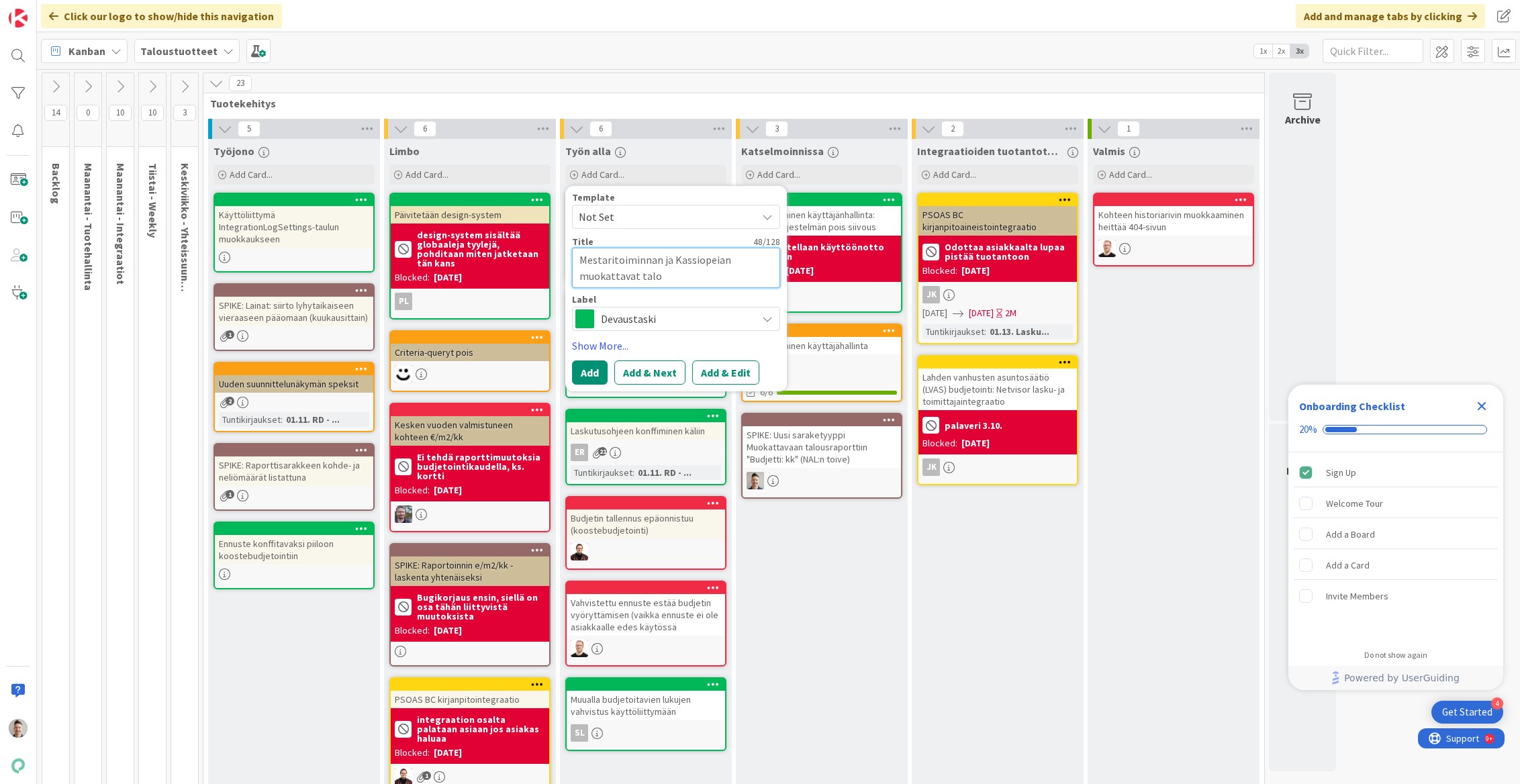
type textarea "x"
type textarea "Mestaritoiminnan ja Kassiopeian muokattavat talou"
type textarea "x"
type textarea "Mestaritoiminnan ja Kassiopeian muokattavat talous"
type textarea "x"
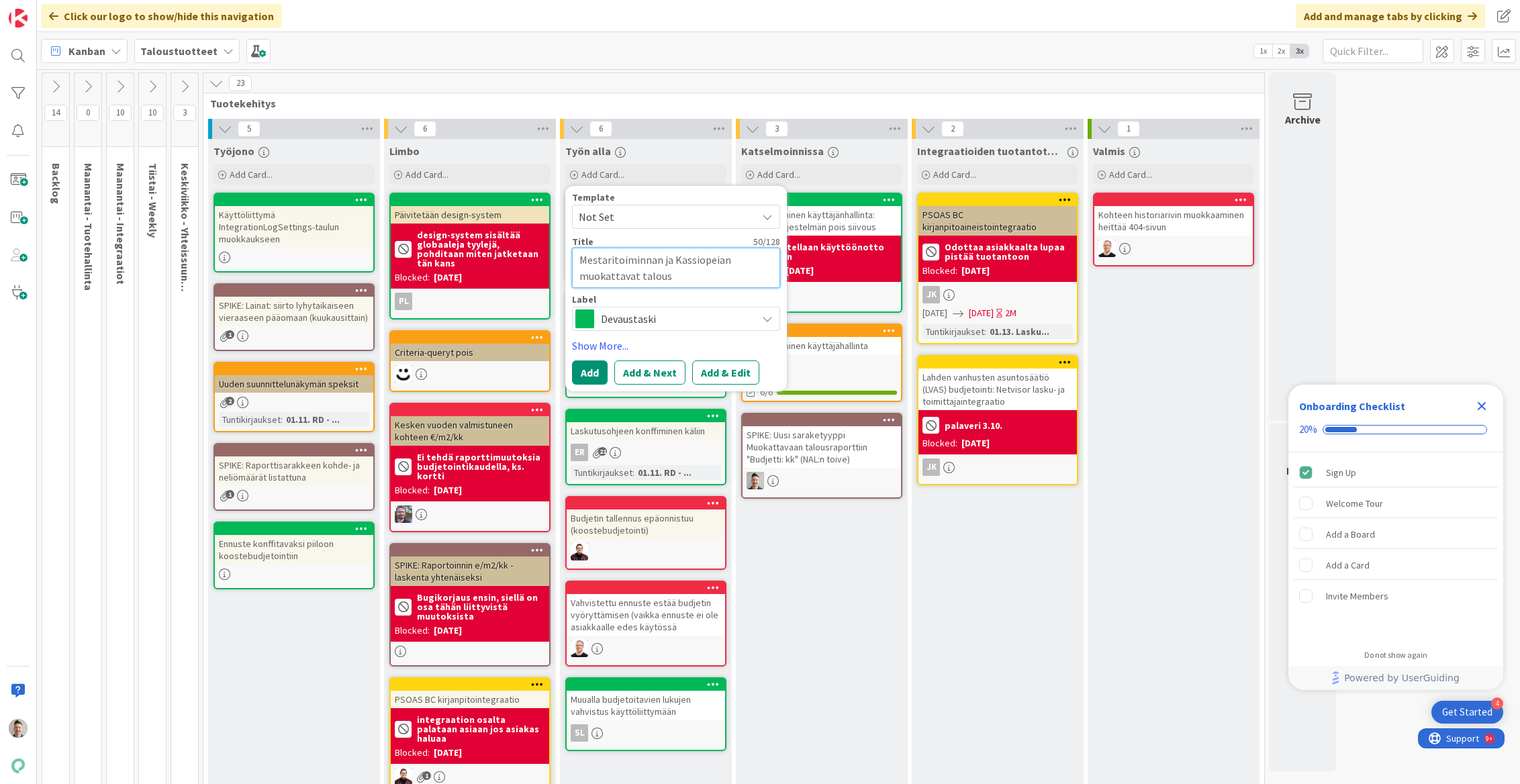
type textarea "Mestaritoiminnan ja Kassiopeian muokattavat talousr"
type textarea "x"
type textarea "Mestaritoiminnan ja Kassiopeian muokattavat talousra"
type textarea "x"
type textarea "Mestaritoiminnan ja Kassiopeian muokattavat talousrap"
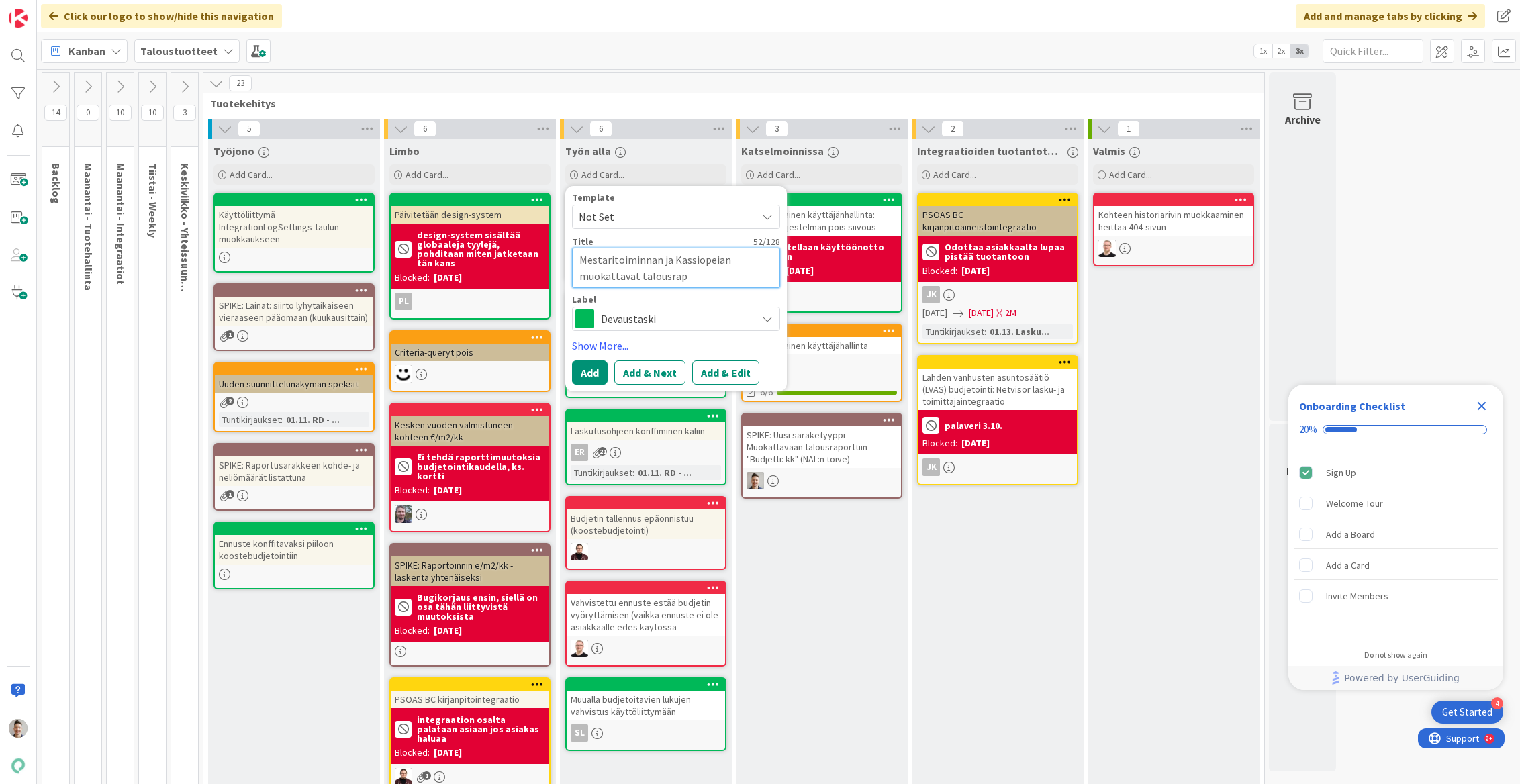
type textarea "x"
type textarea "Mestaritoiminnan ja Kassiopeian muokattavat talousrapo"
type textarea "x"
type textarea "Mestaritoiminnan ja Kassiopeian muokattavat talousrapor"
type textarea "x"
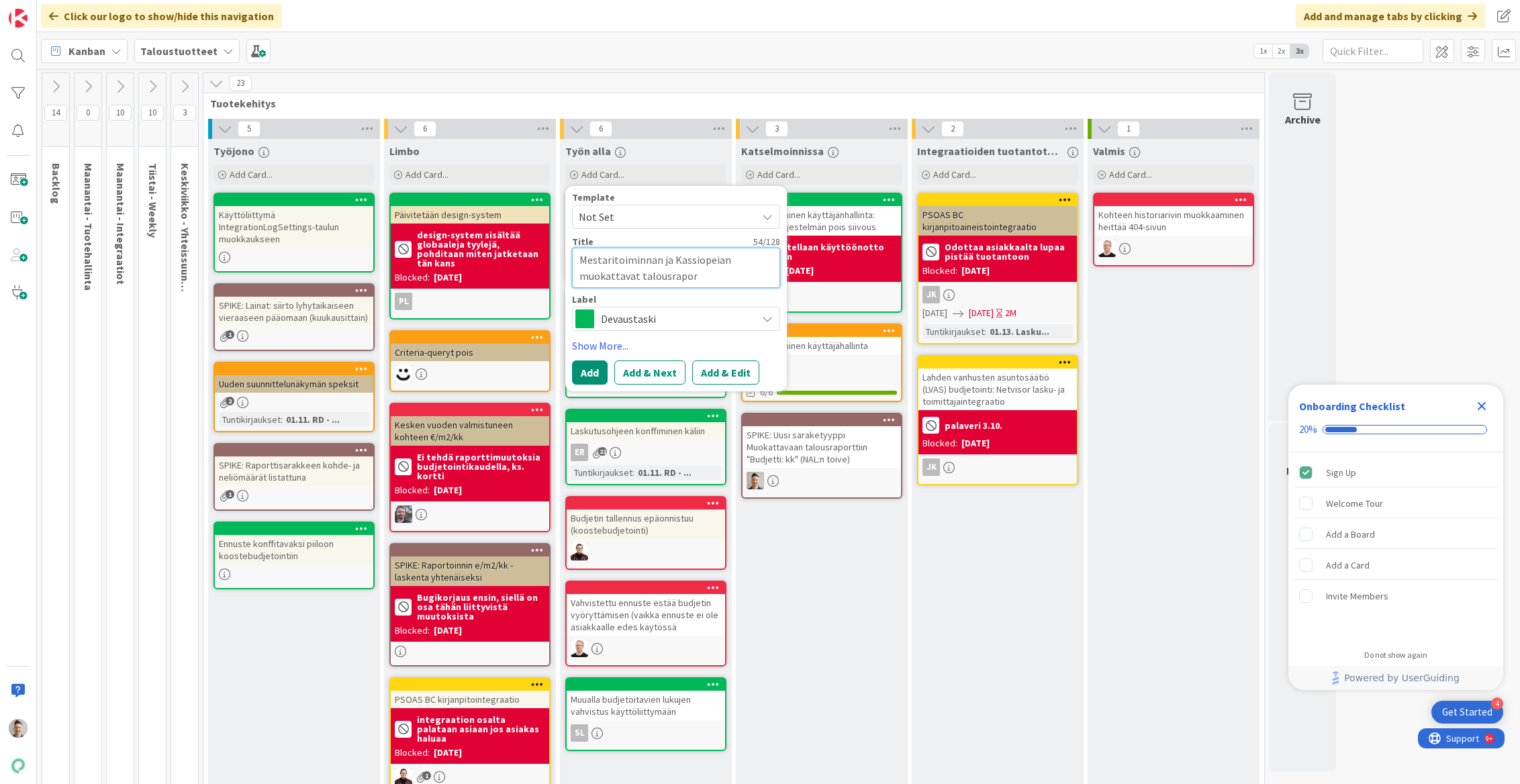
type textarea "Mestaritoiminnan ja Kassiopeian muokattavat talousraport"
type textarea "x"
type textarea "Mestaritoiminnan ja Kassiopeian muokattavat talousraporti"
type textarea "x"
type textarea "Mestaritoiminnan ja Kassiopeian muokattavat talousraportit"
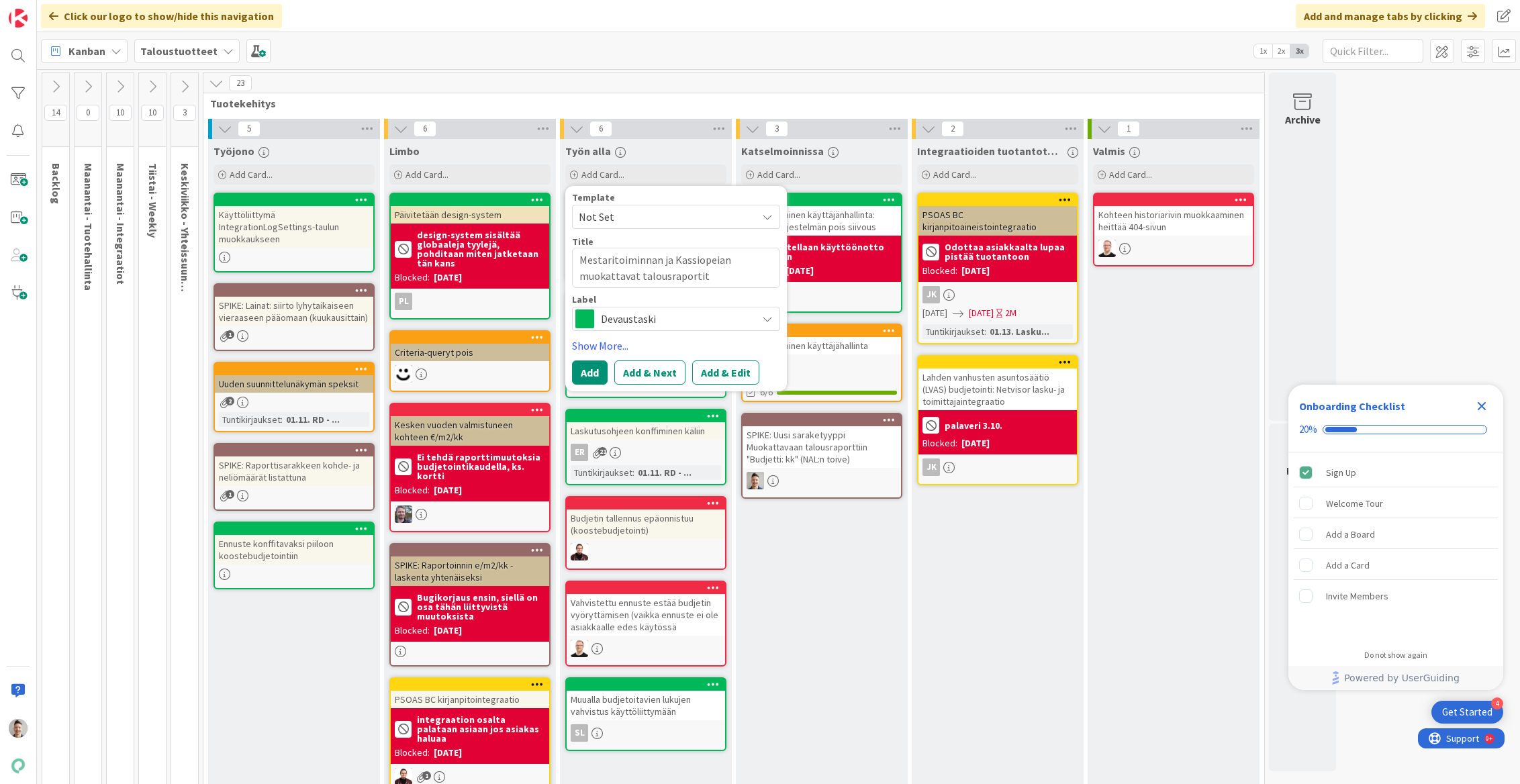
click at [702, 313] on span "Devaustaski" at bounding box center [675, 319] width 149 height 19
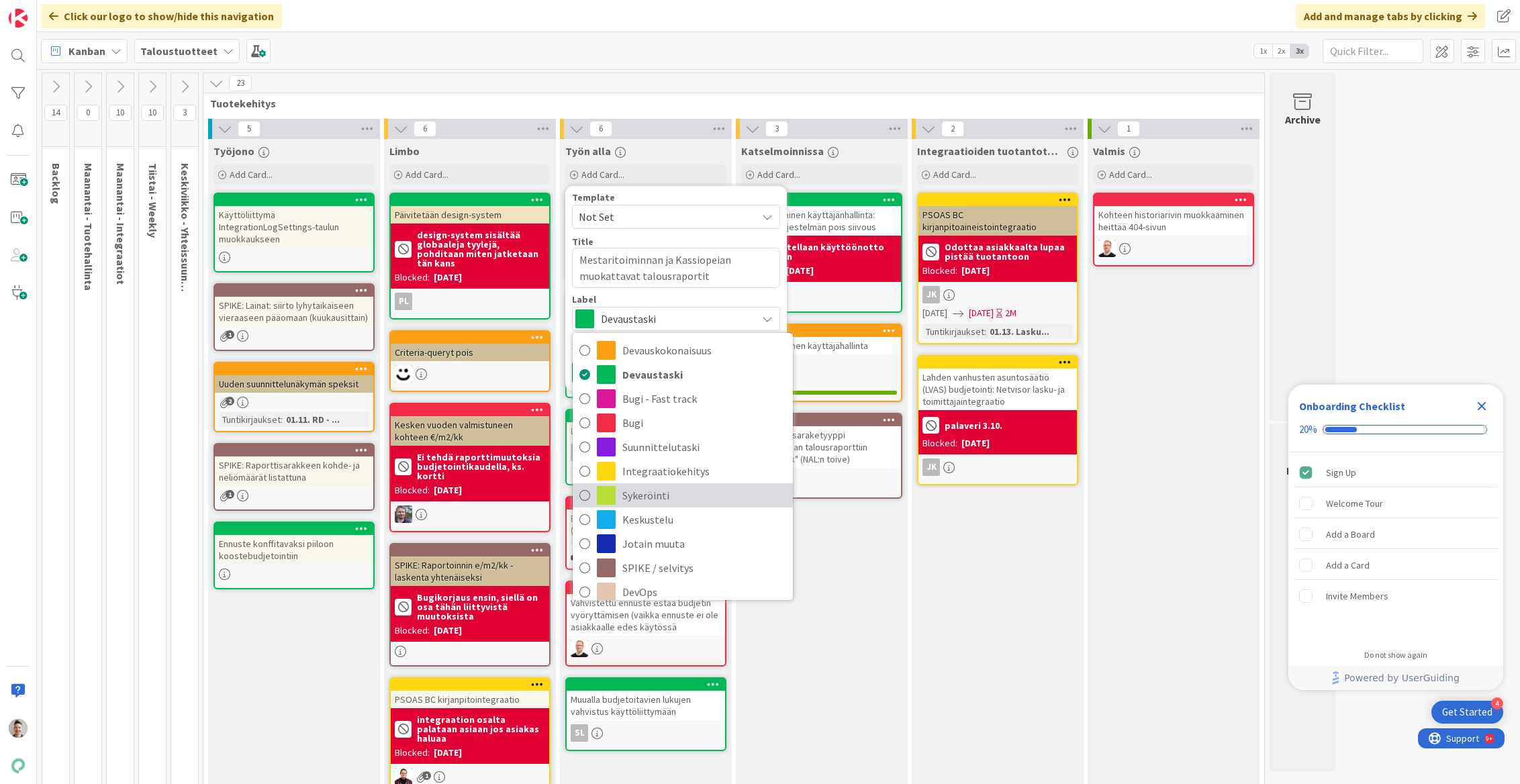
scroll to position [33, 0]
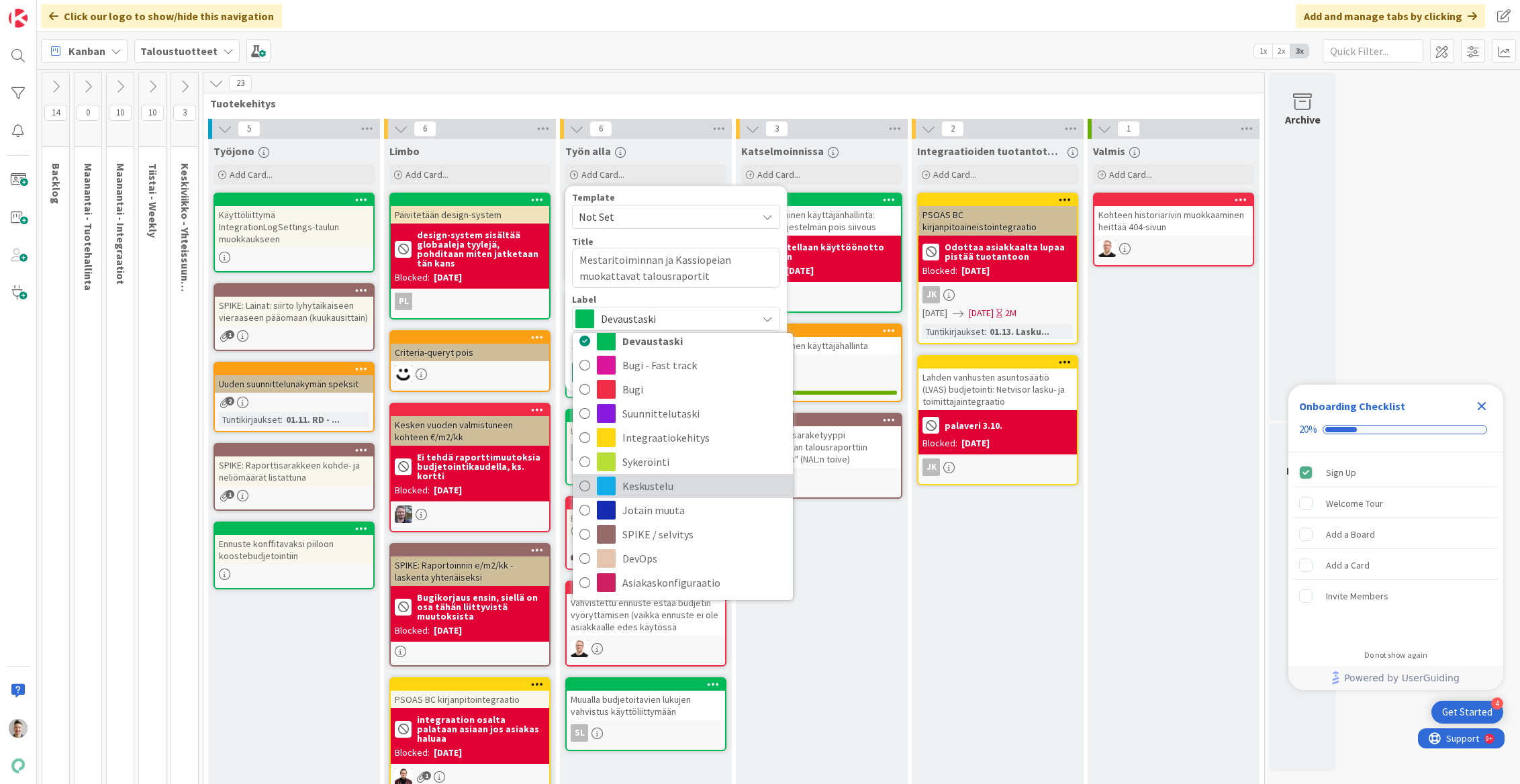
click at [677, 482] on span "Keskustelu" at bounding box center [704, 486] width 164 height 20
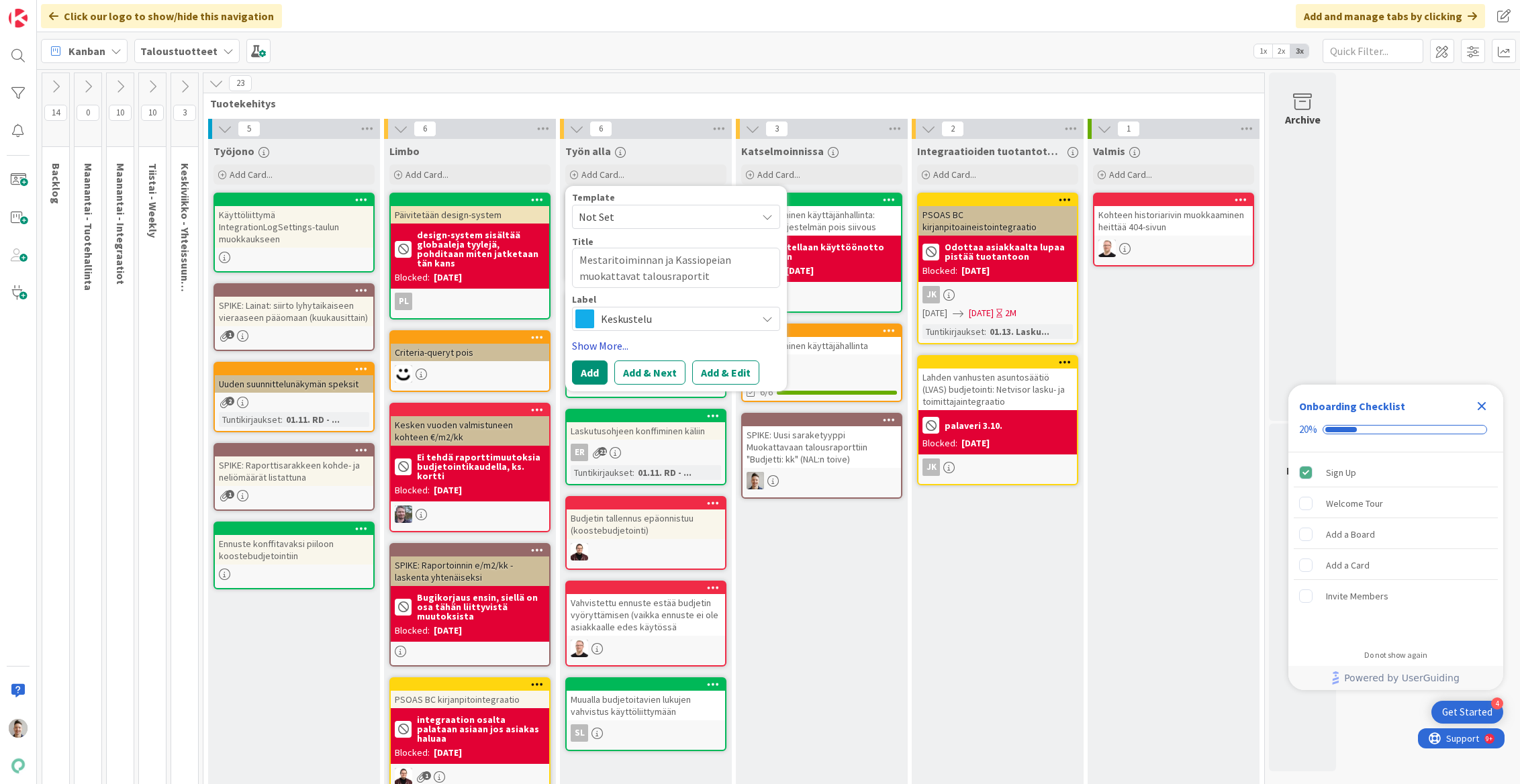
click at [604, 343] on link "Show More..." at bounding box center [676, 346] width 208 height 16
type textarea "x"
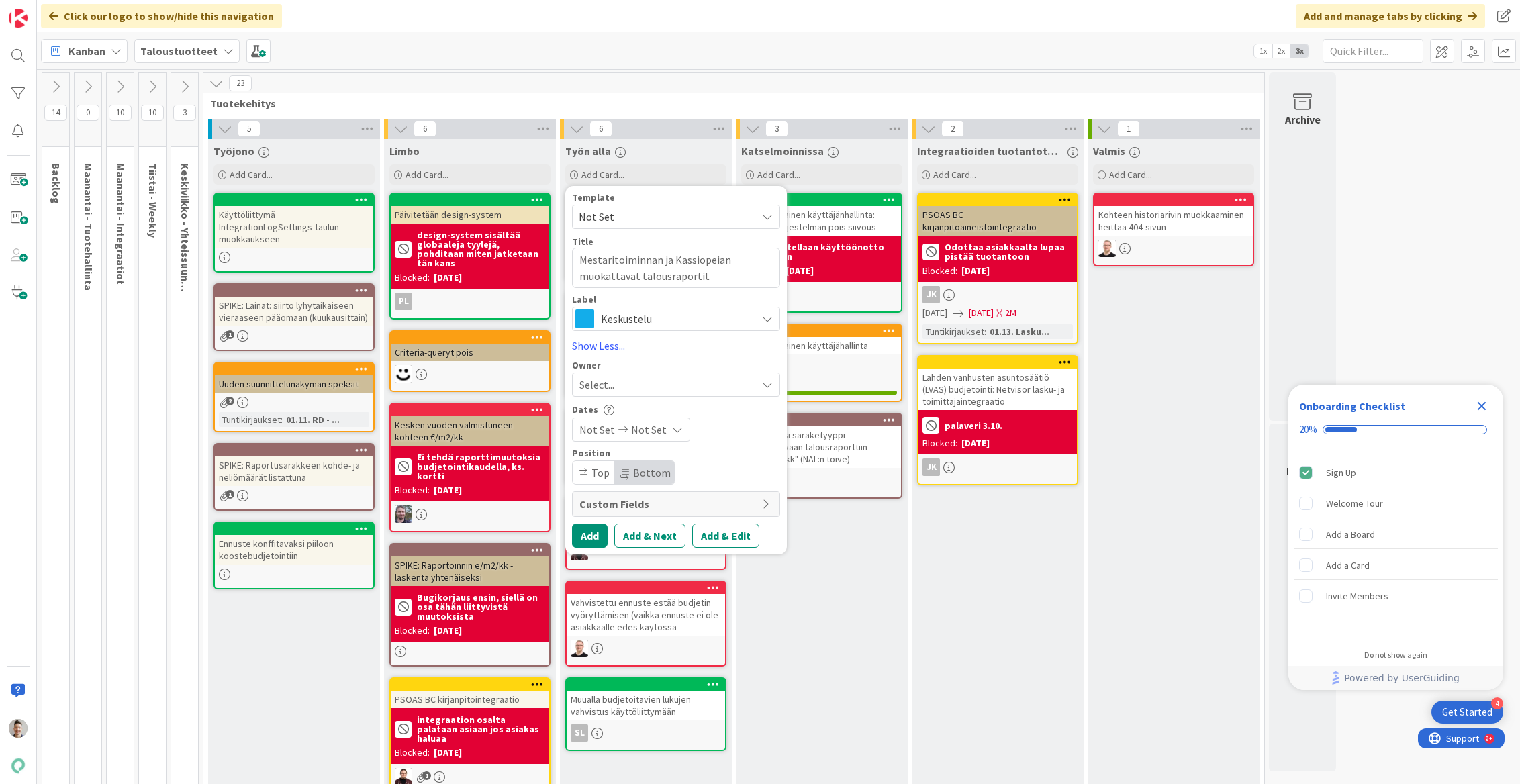
click at [625, 383] on div "Select..." at bounding box center [668, 385] width 177 height 16
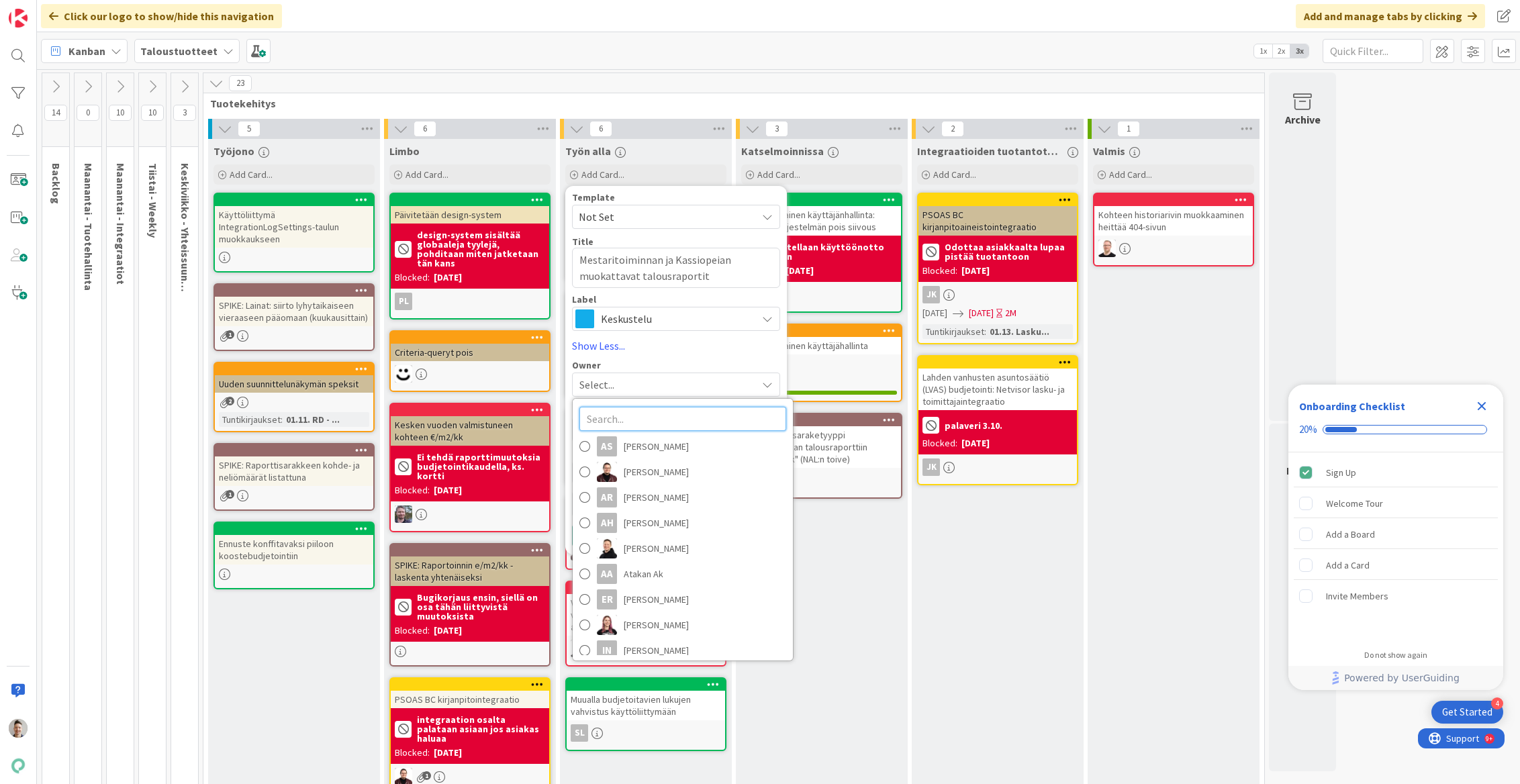
click at [629, 427] on input "text" at bounding box center [683, 419] width 207 height 24
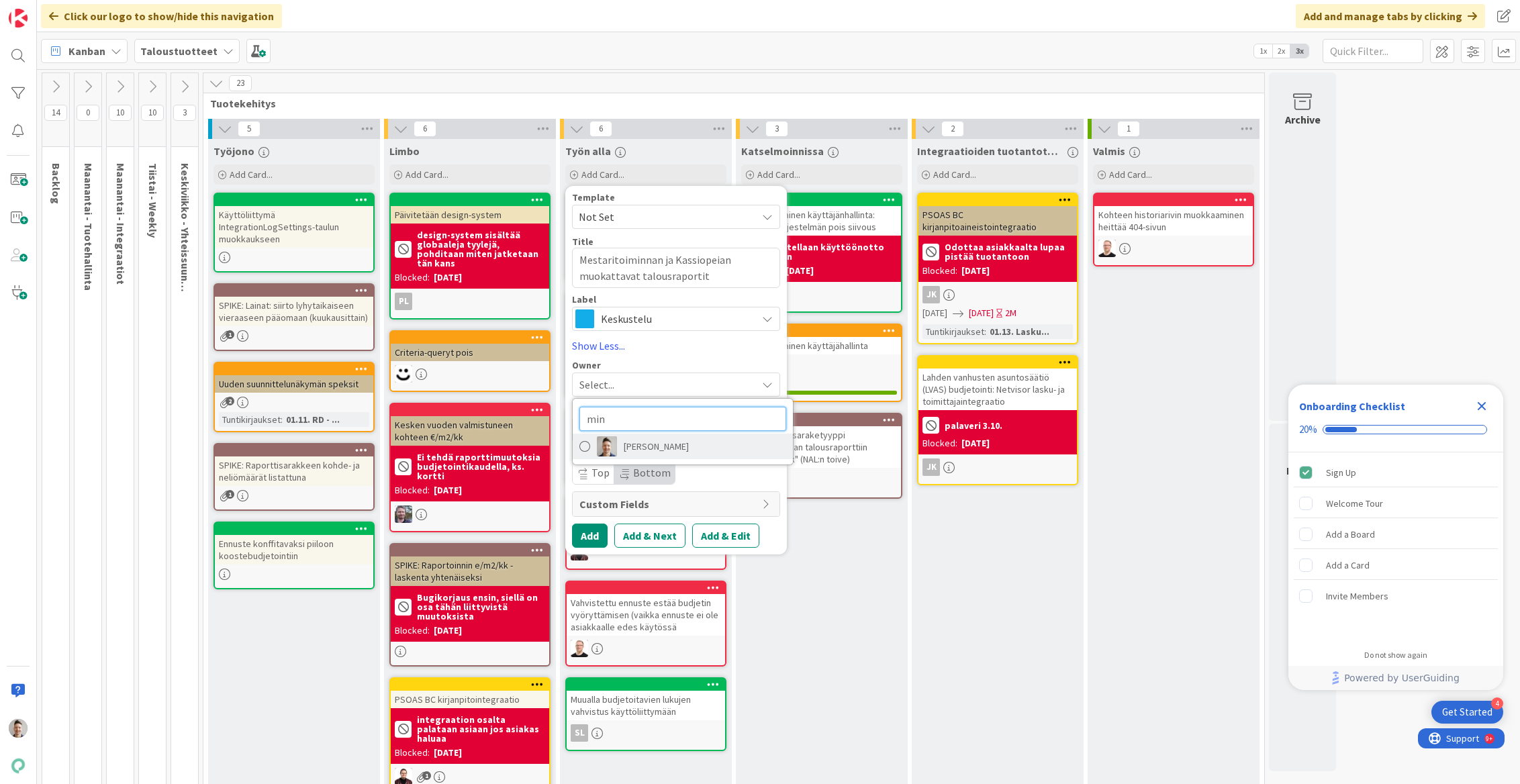
type input "min"
click at [639, 441] on span "[PERSON_NAME]" at bounding box center [657, 447] width 65 height 20
type textarea "x"
click at [594, 544] on button "Add" at bounding box center [590, 535] width 36 height 24
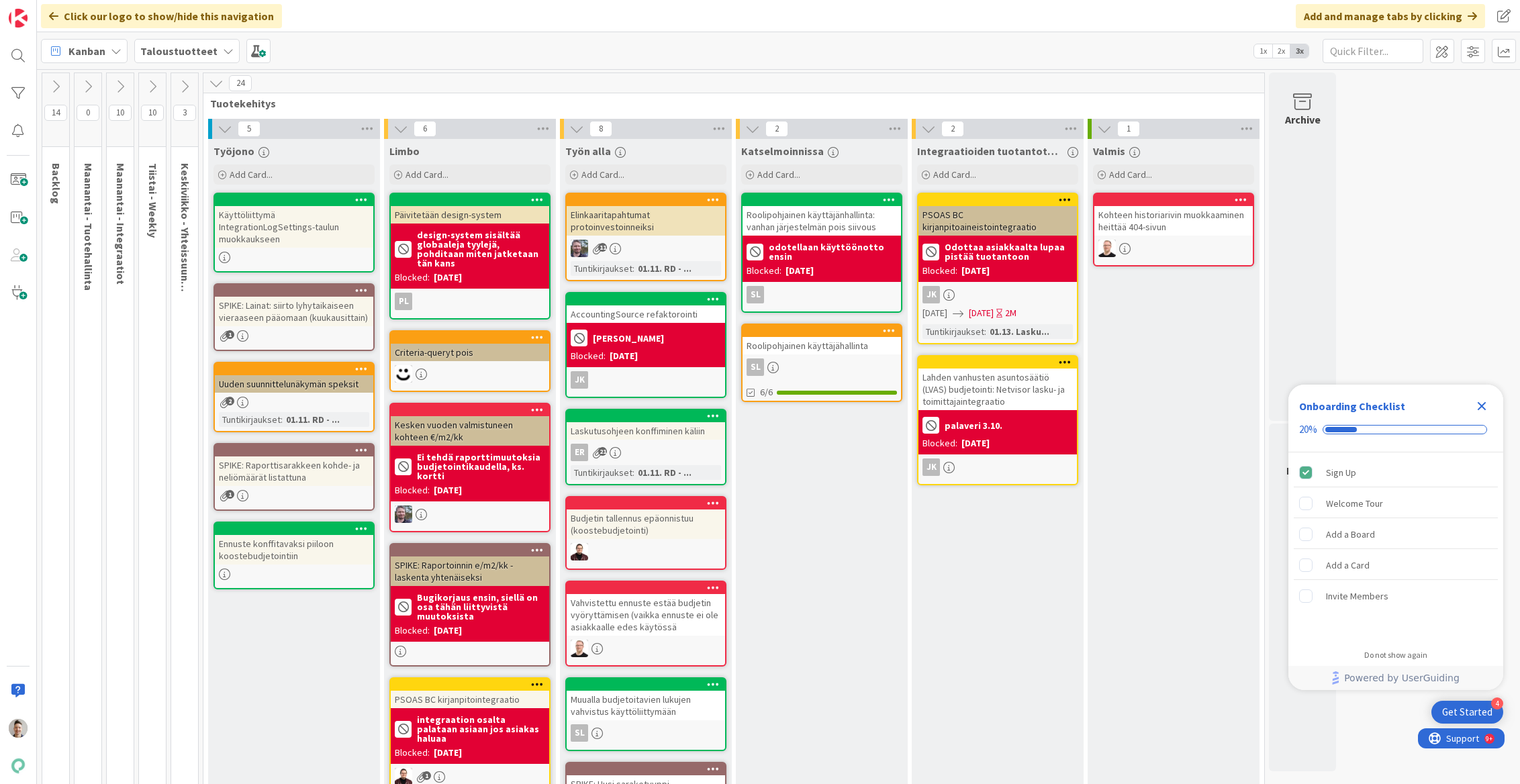
scroll to position [168, 0]
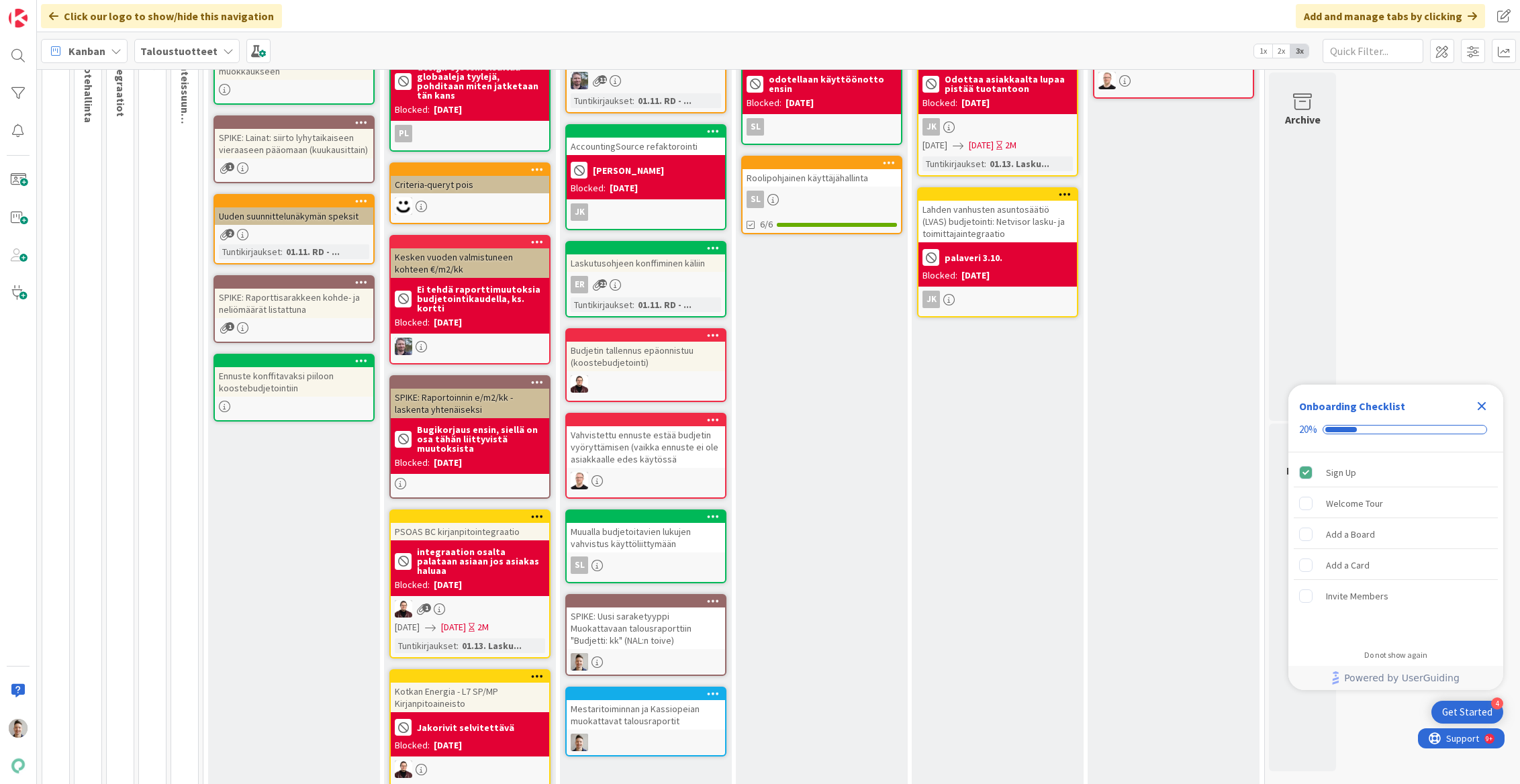
drag, startPoint x: 827, startPoint y: 283, endPoint x: 1436, endPoint y: 2, distance: 670.7
